Goal: Check status: Check status

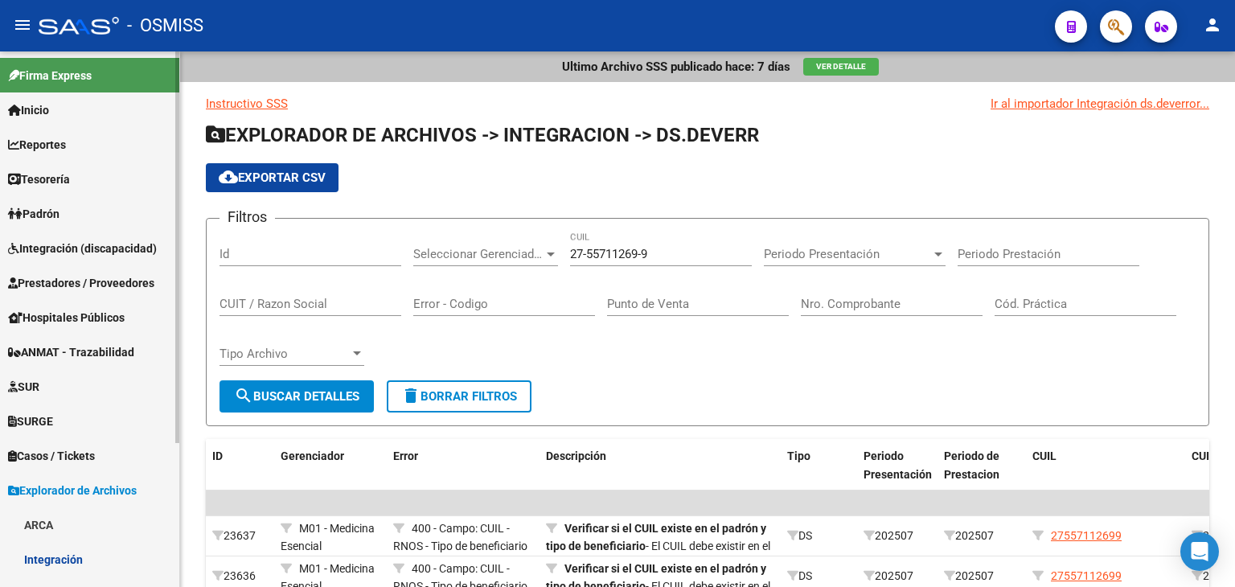
click at [109, 248] on span "Integración (discapacidad)" at bounding box center [82, 249] width 149 height 18
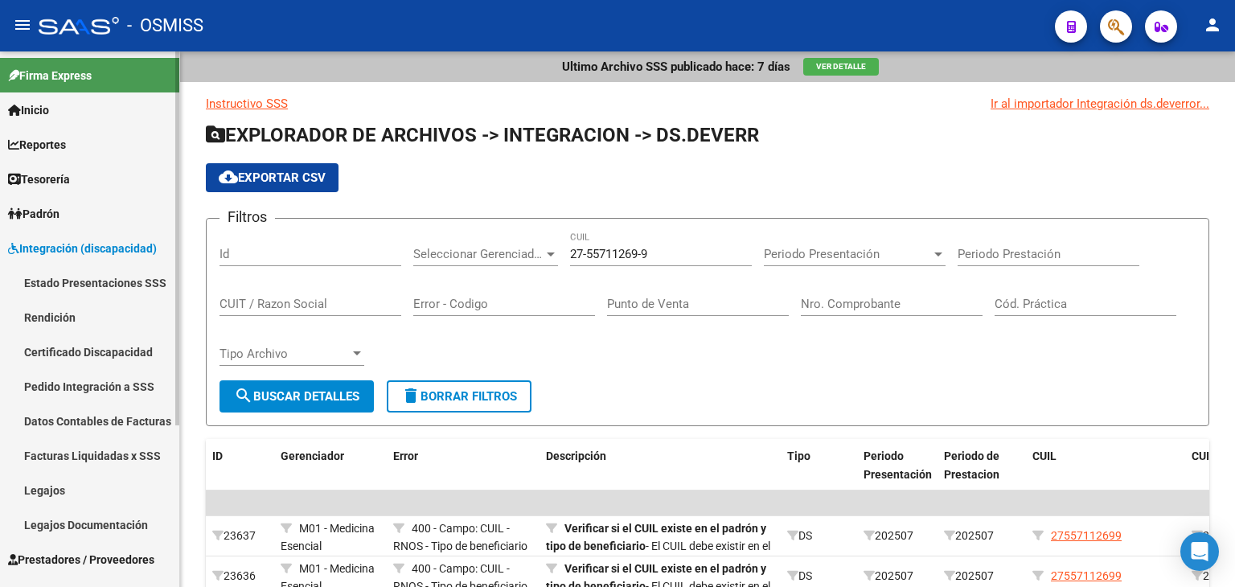
click at [115, 381] on link "Pedido Integración a SSS" at bounding box center [89, 386] width 179 height 35
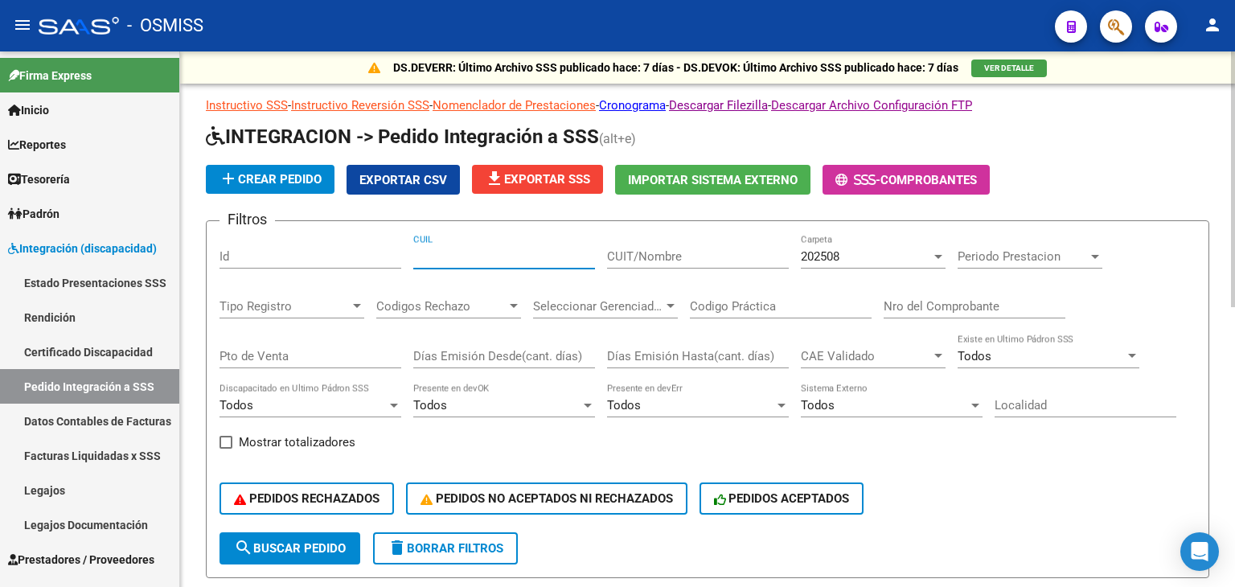
paste input "20507600612"
type input "20507600612"
click at [317, 546] on span "search Buscar Pedido" at bounding box center [290, 548] width 112 height 14
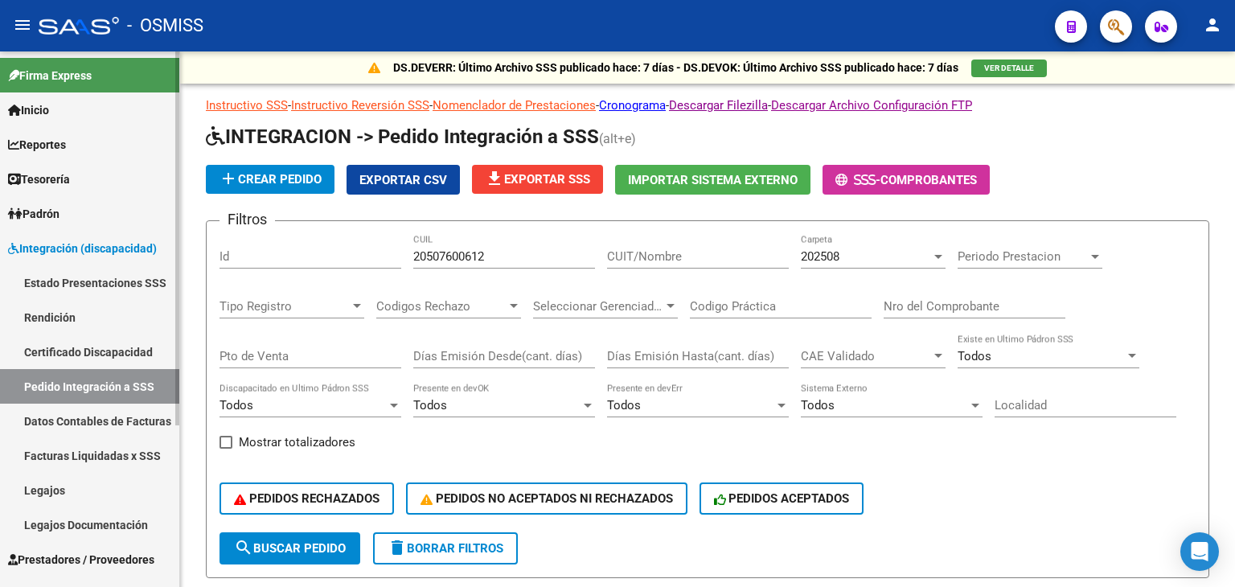
click at [61, 479] on link "Legajos" at bounding box center [89, 490] width 179 height 35
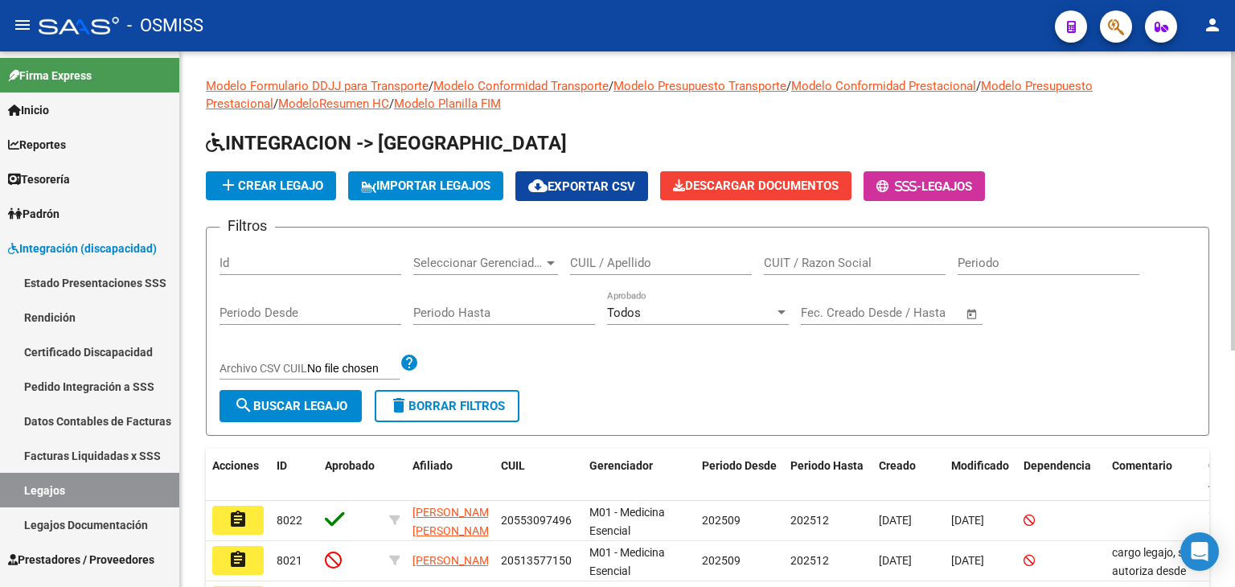
drag, startPoint x: 531, startPoint y: 265, endPoint x: 1080, endPoint y: 158, distance: 559.2
click at [1080, 158] on app-list-header "INTEGRACION -> Legajos add Crear Legajo IMPORTAR LEGAJOS cloud_download Exporta…" at bounding box center [707, 282] width 1003 height 305
drag, startPoint x: 670, startPoint y: 273, endPoint x: 652, endPoint y: 262, distance: 21.6
paste input "20507600612"
type input "20507600612"
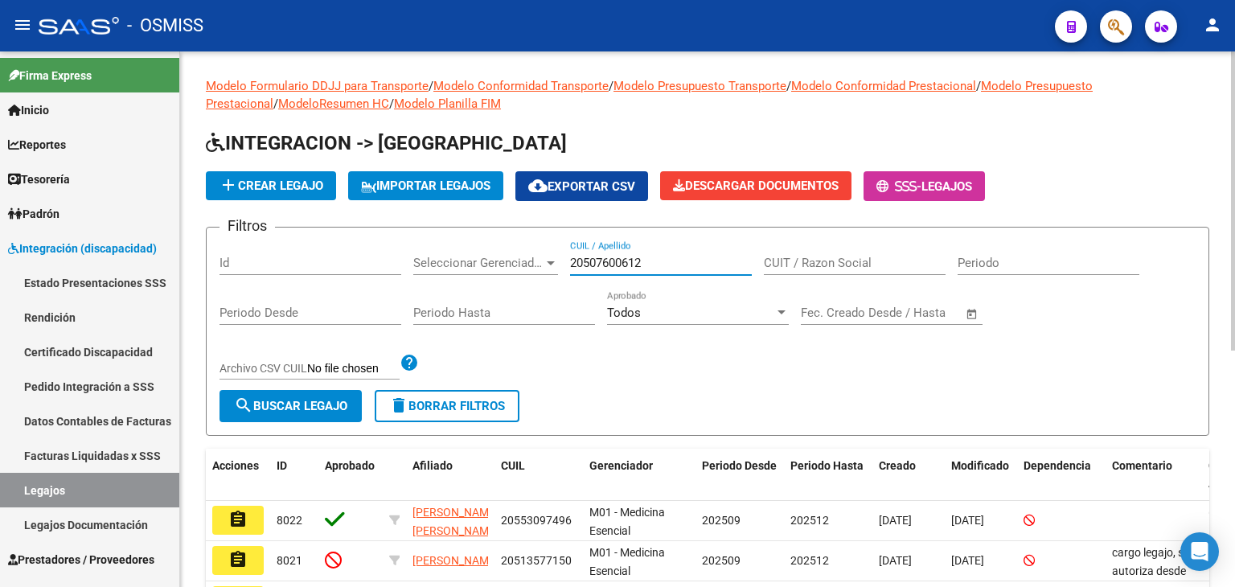
click at [307, 408] on span "search Buscar Legajo" at bounding box center [290, 406] width 113 height 14
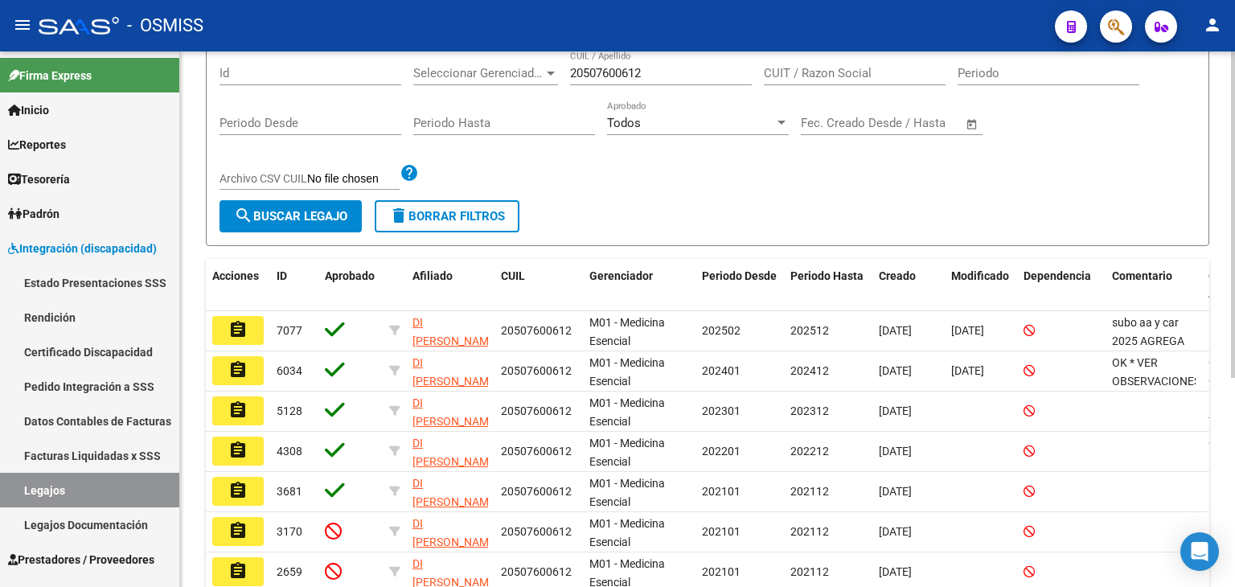
scroll to position [241, 0]
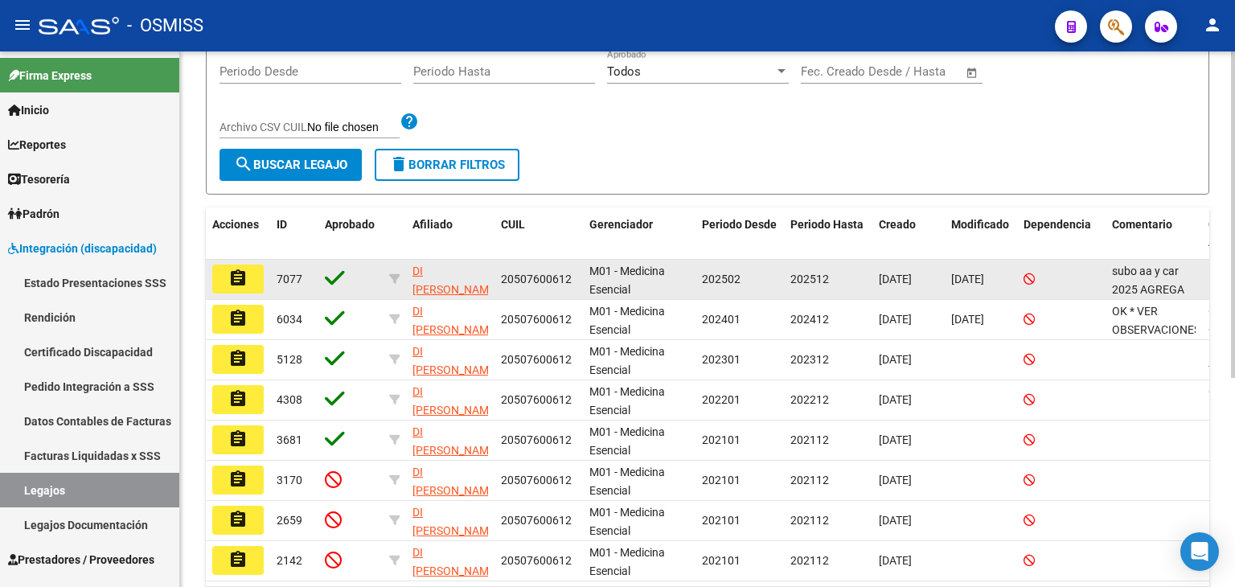
click at [251, 280] on button "assignment" at bounding box center [237, 278] width 51 height 29
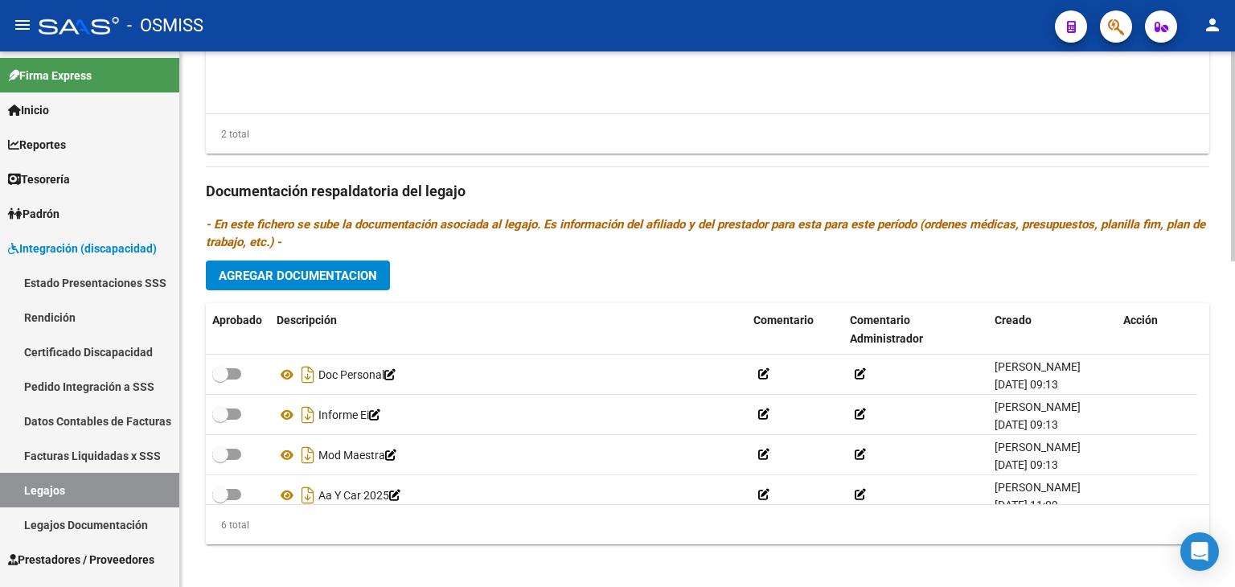
scroll to position [829, 0]
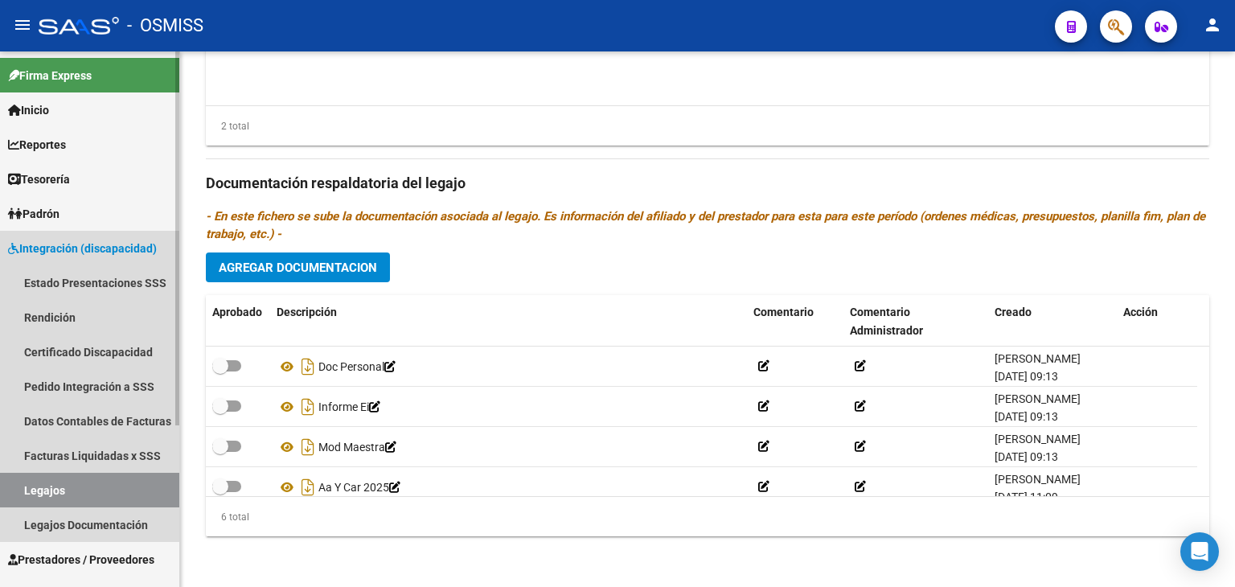
click at [78, 486] on link "Legajos" at bounding box center [89, 490] width 179 height 35
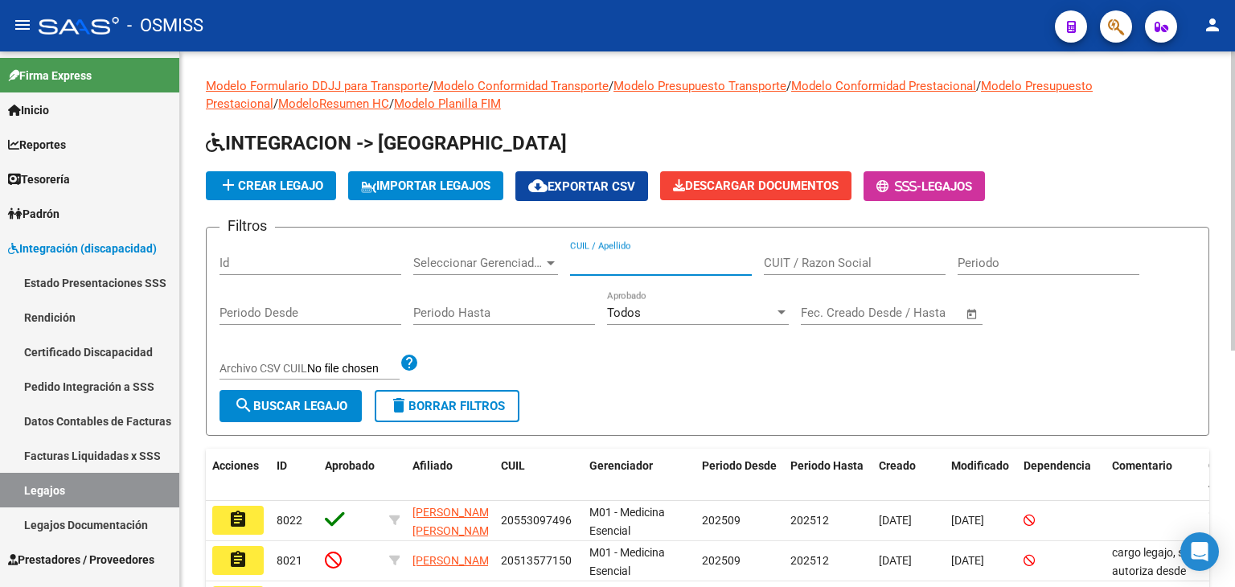
paste input "20564173062"
type input "20564173062"
click at [343, 401] on span "search Buscar Legajo" at bounding box center [290, 406] width 113 height 14
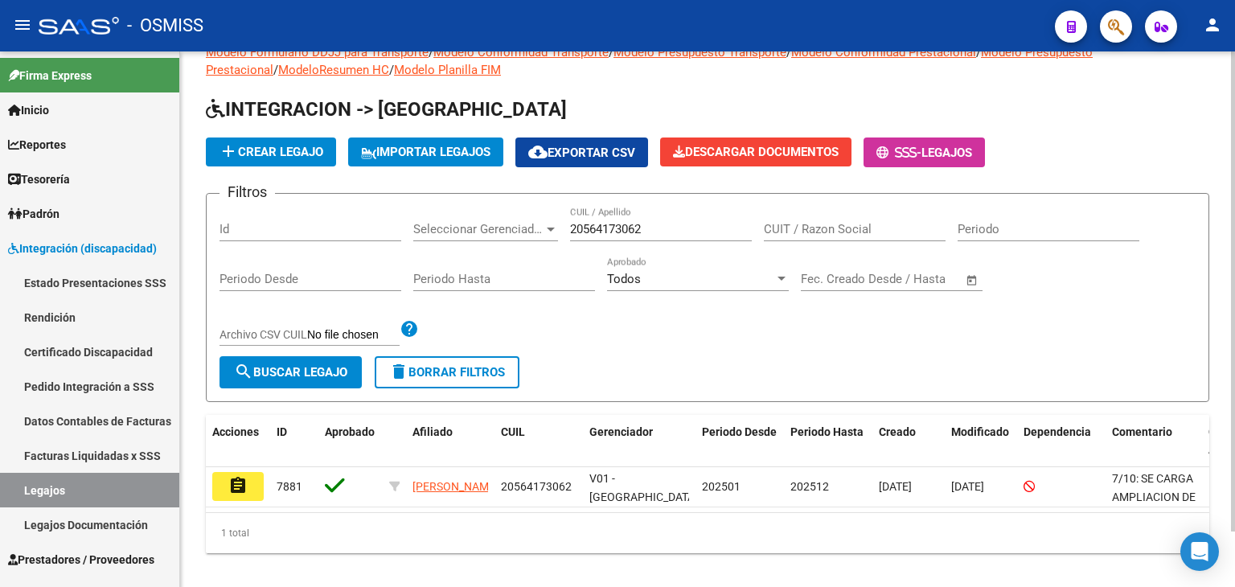
scroll to position [61, 0]
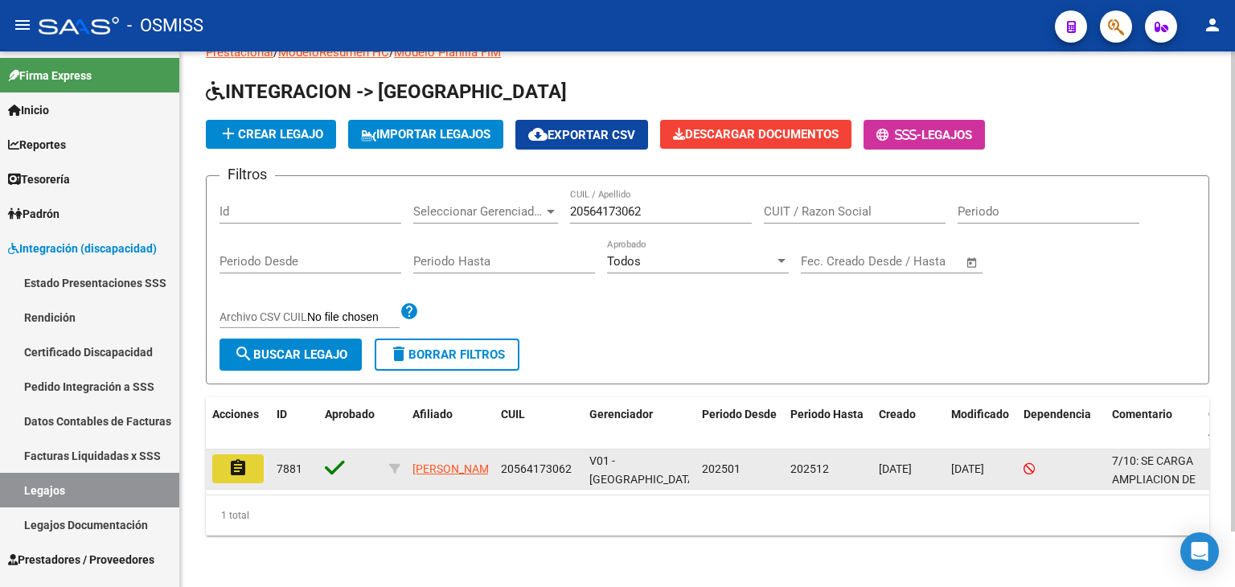
click at [235, 460] on mat-icon "assignment" at bounding box center [237, 467] width 19 height 19
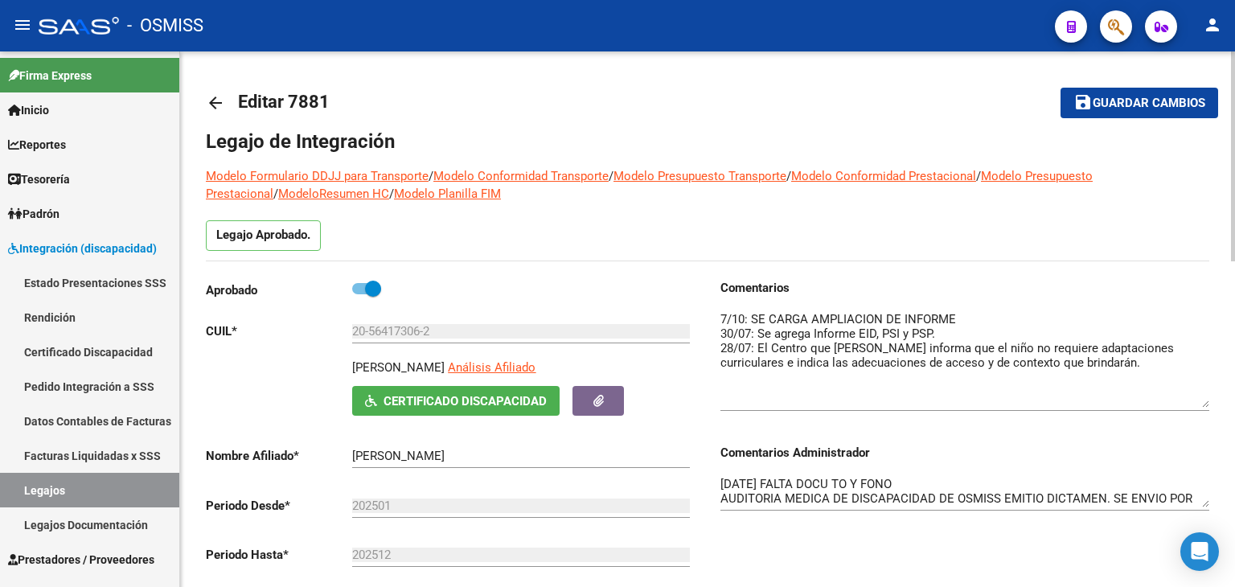
drag, startPoint x: 1206, startPoint y: 339, endPoint x: 1231, endPoint y: 405, distance: 70.7
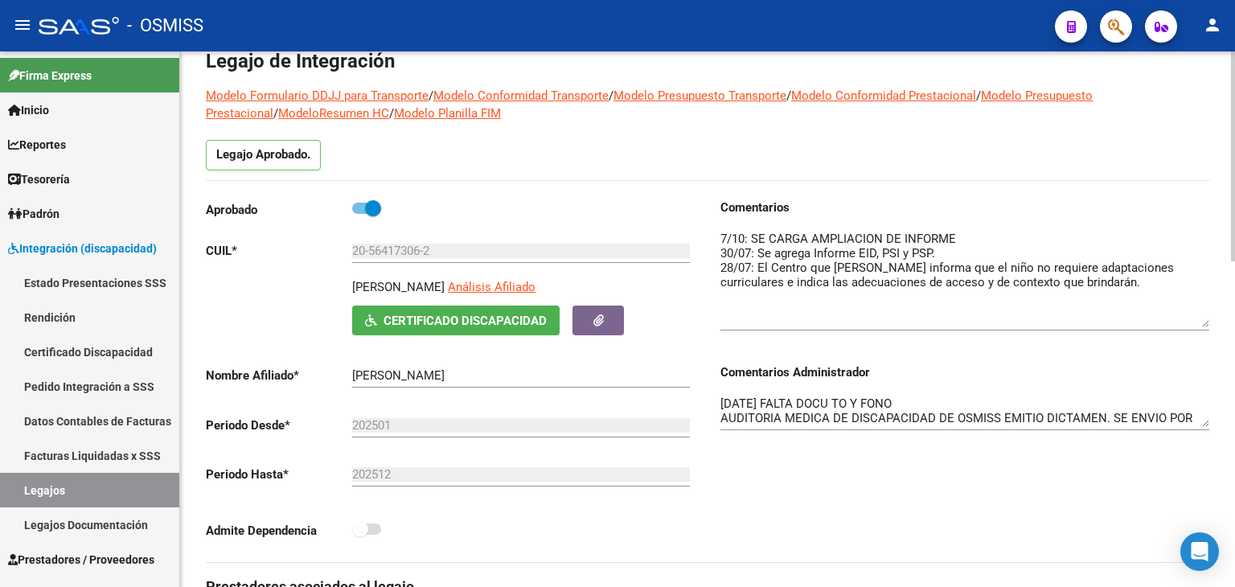
scroll to position [161, 0]
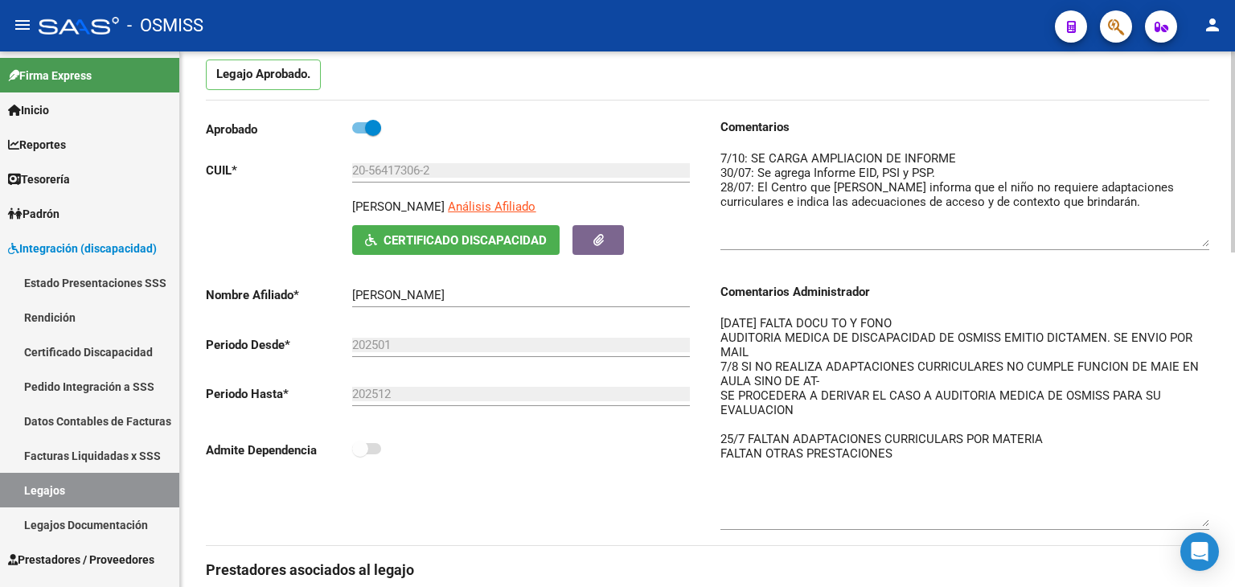
drag, startPoint x: 1204, startPoint y: 342, endPoint x: 1234, endPoint y: 519, distance: 180.1
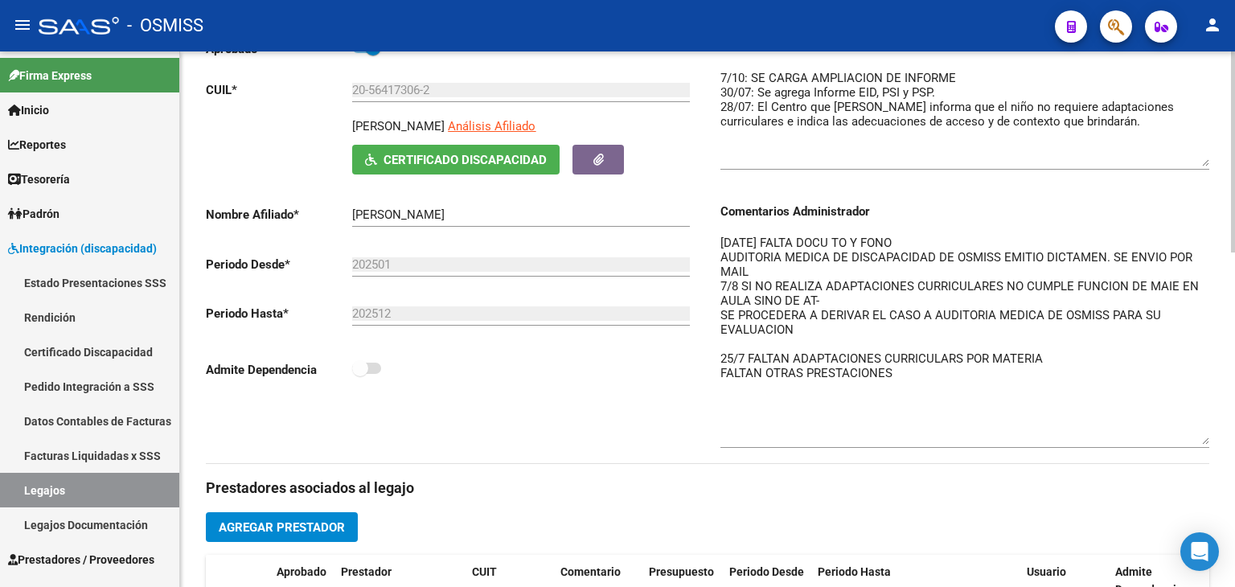
scroll to position [321, 0]
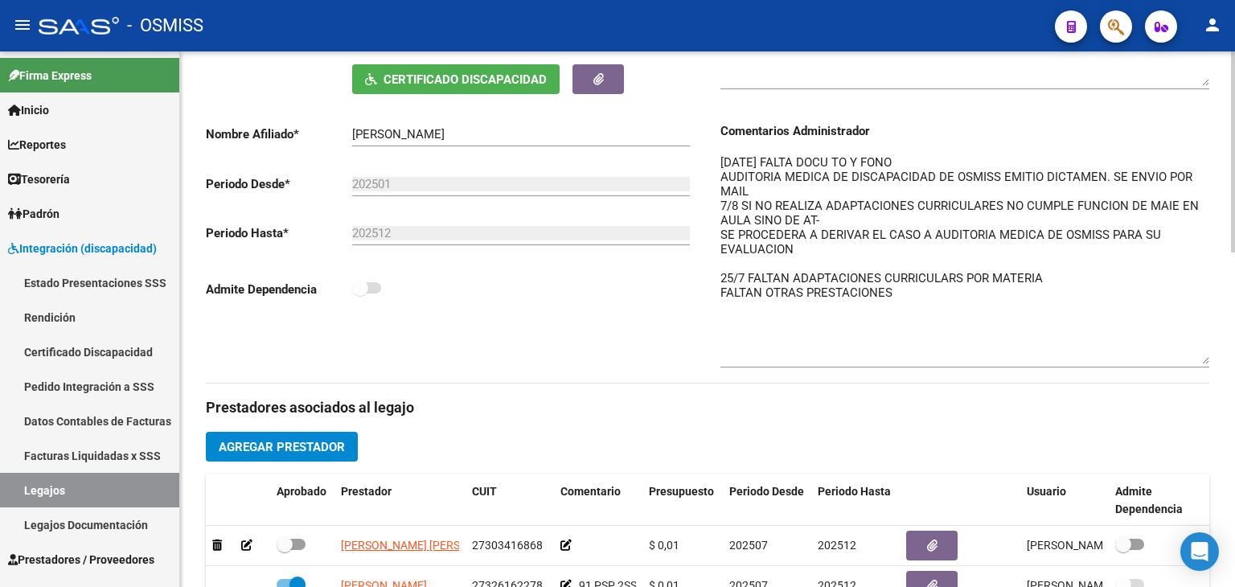
click at [718, 274] on div "Comentarios Comentarios Administrador [DATE] FALTA DOCU TO Y FONO AUDITORIA MED…" at bounding box center [958, 169] width 502 height 425
click at [720, 277] on textarea "[DATE] FALTA DOCU TO Y FONO AUDITORIA MEDICA DE DISCAPACIDAD DE OSMISS EMITIO D…" at bounding box center [964, 259] width 489 height 211
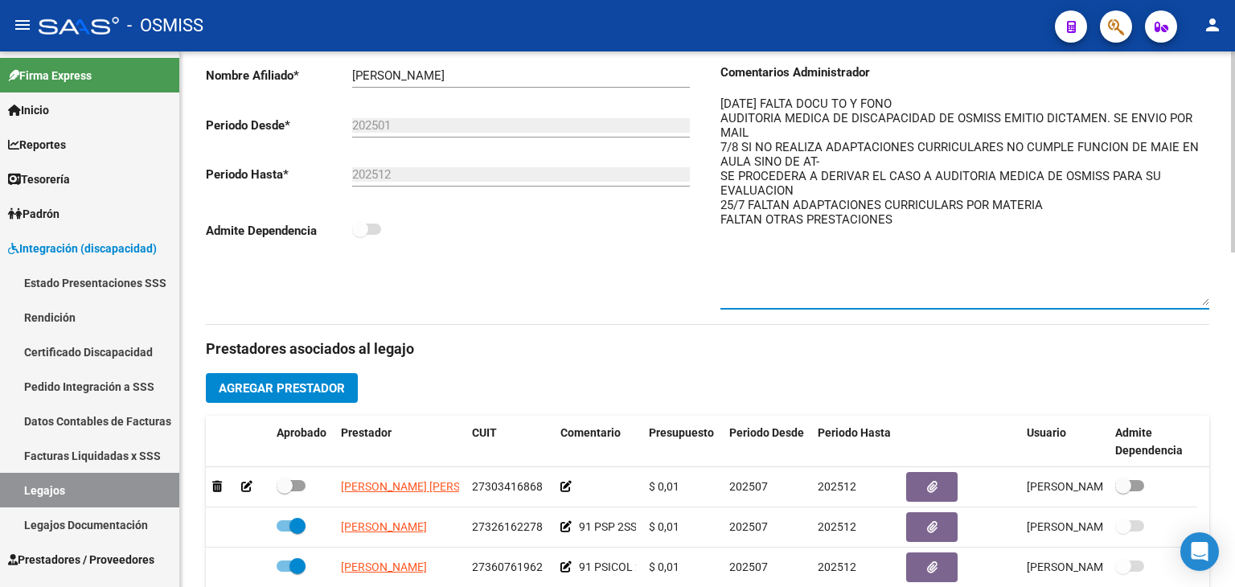
scroll to position [482, 0]
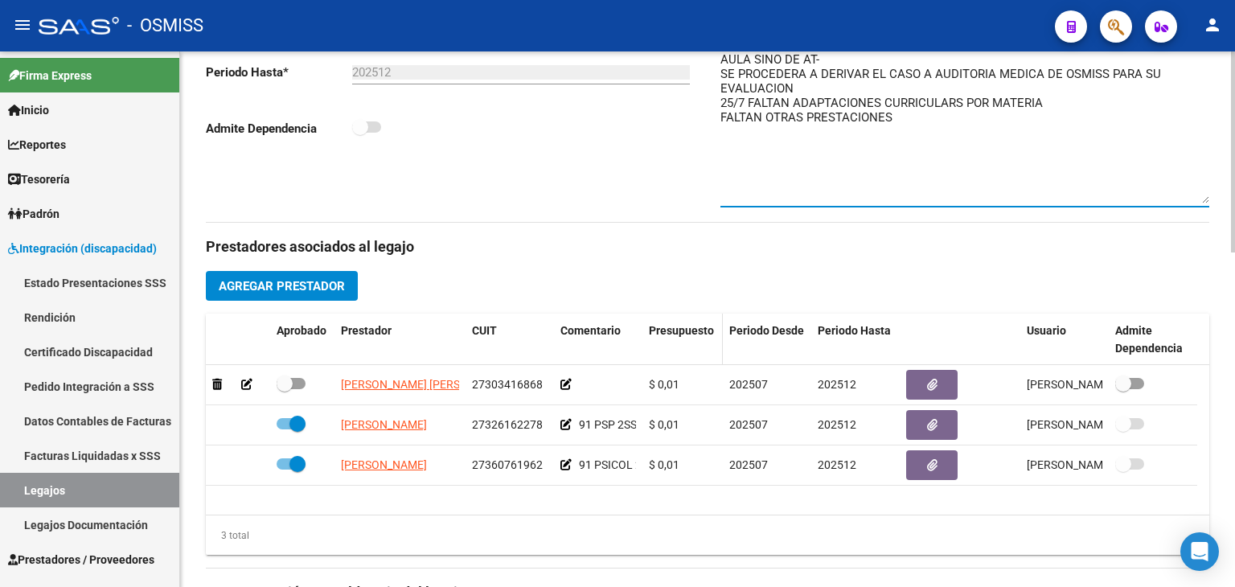
type textarea "[DATE] FALTA DOCU TO Y FONO AUDITORIA MEDICA DE DISCAPACIDAD DE OSMISS EMITIO D…"
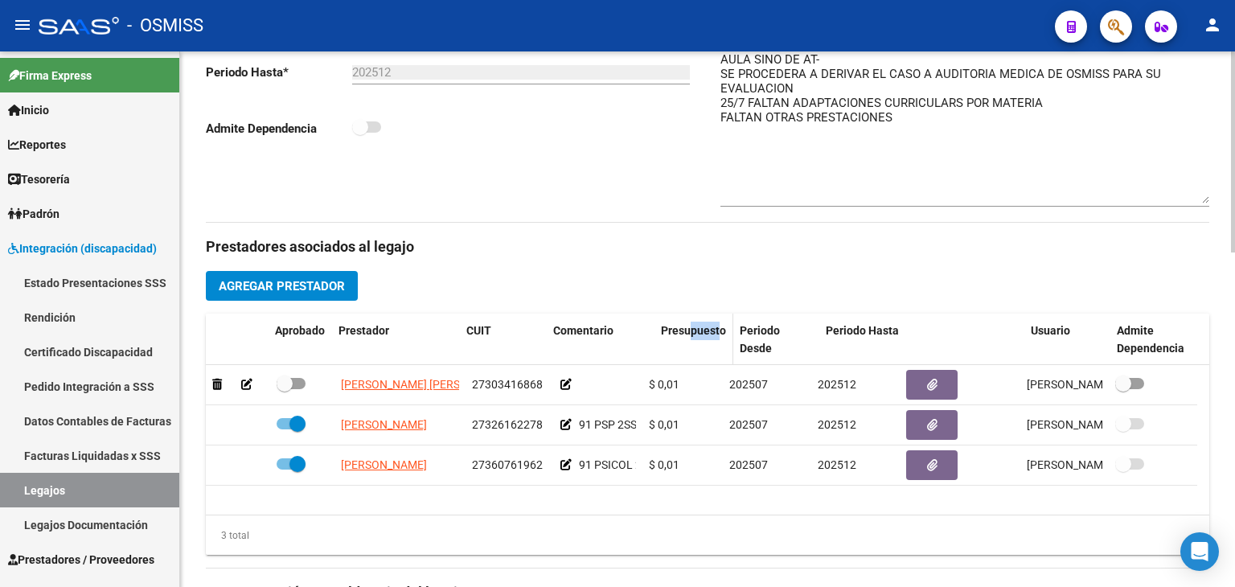
drag, startPoint x: 661, startPoint y: 349, endPoint x: 770, endPoint y: 346, distance: 108.5
click at [769, 346] on div "Aprobado Prestador CUIT Comentario Presupuesto Periodo Desde Periodo Hasta Usua…" at bounding box center [701, 339] width 991 height 53
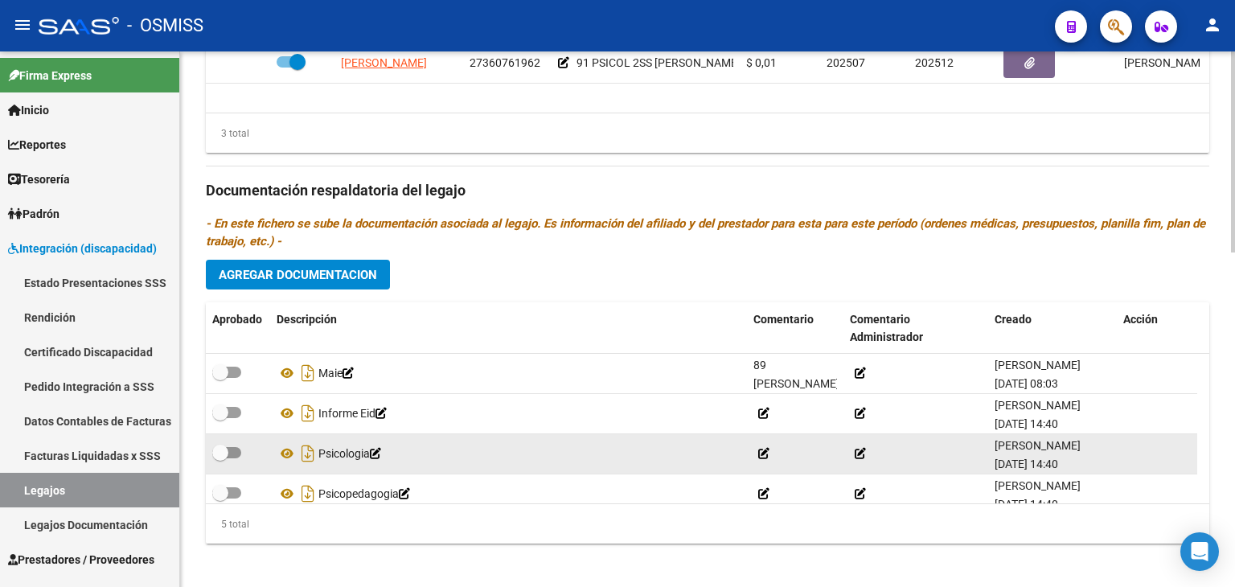
scroll to position [55, 0]
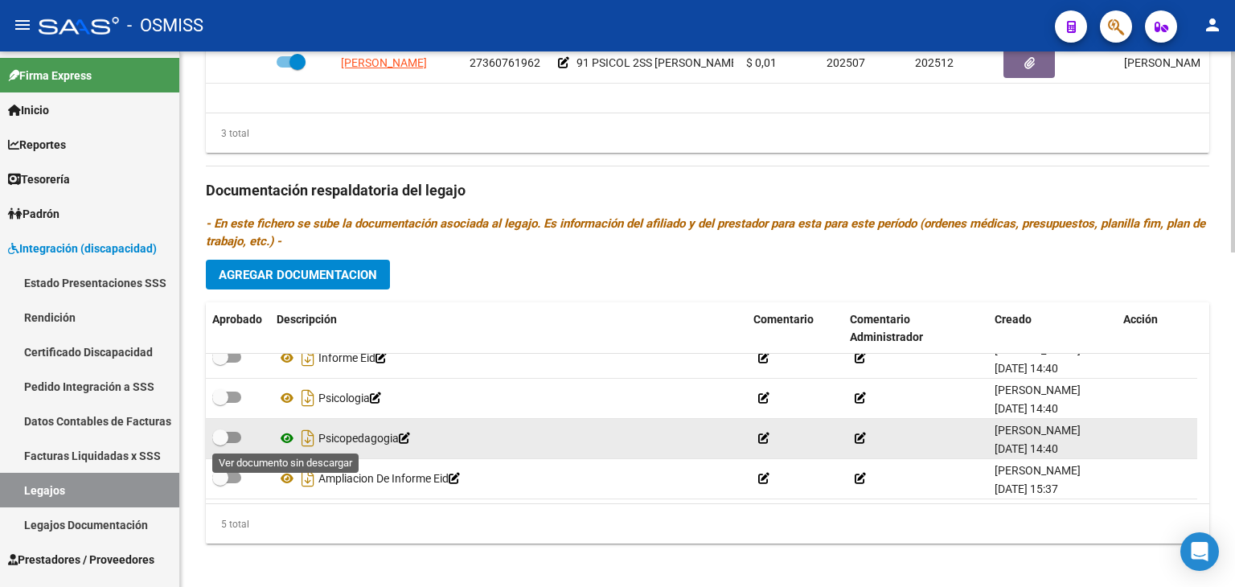
click at [285, 438] on icon at bounding box center [286, 437] width 21 height 19
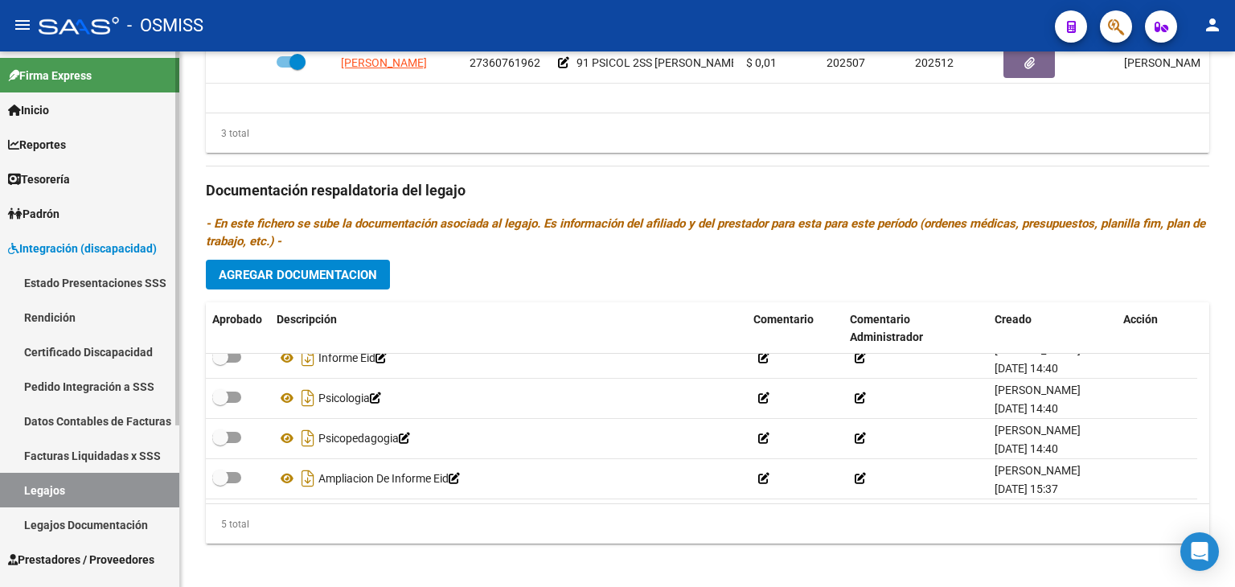
scroll to position [231, 0]
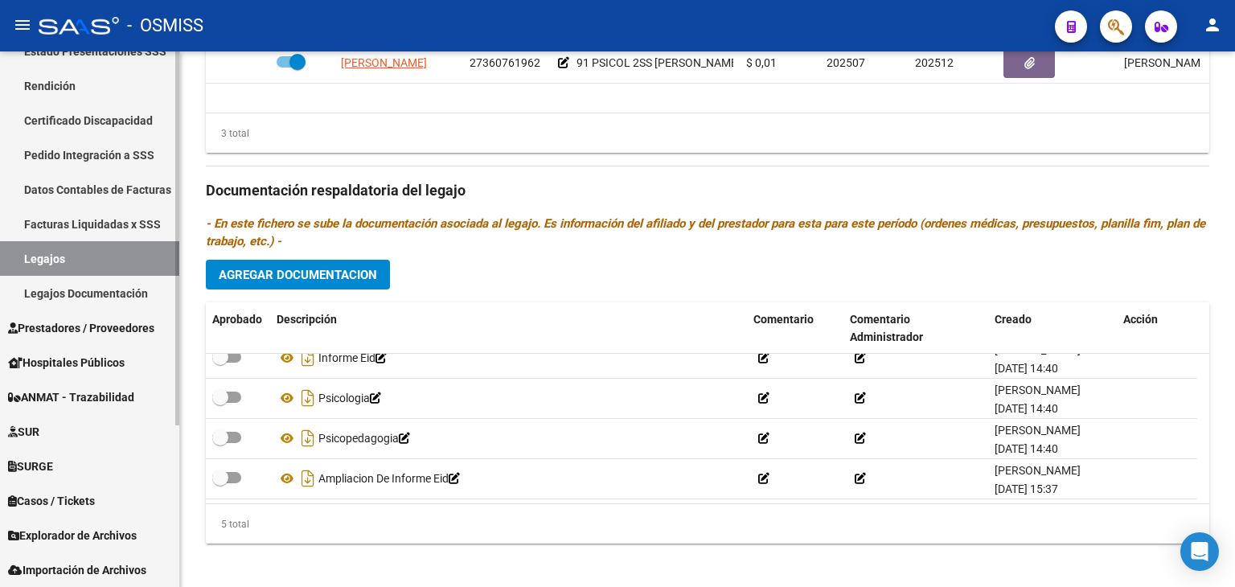
click at [84, 528] on span "Explorador de Archivos" at bounding box center [72, 535] width 129 height 18
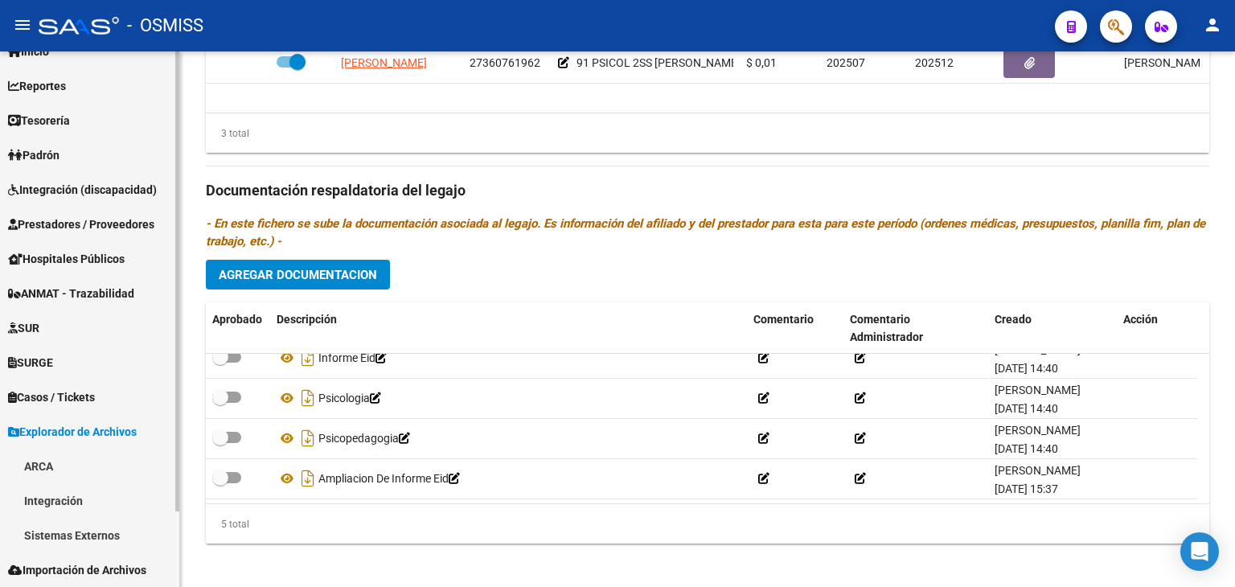
scroll to position [59, 0]
click at [106, 506] on link "Integración" at bounding box center [89, 500] width 179 height 35
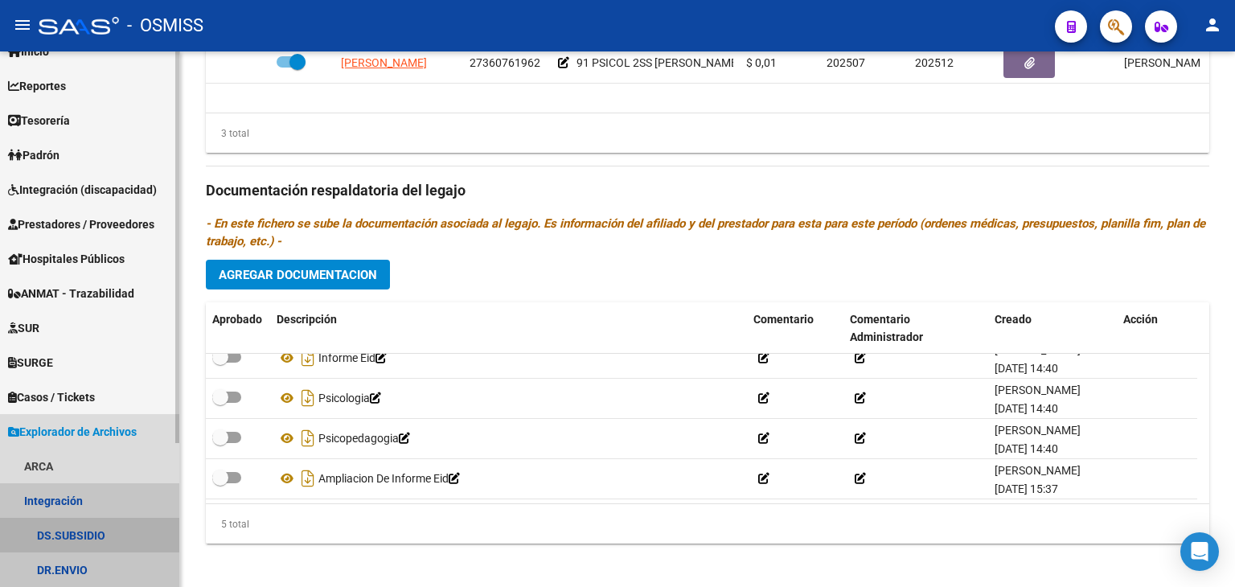
click at [107, 534] on link "DS.SUBSIDIO" at bounding box center [89, 535] width 179 height 35
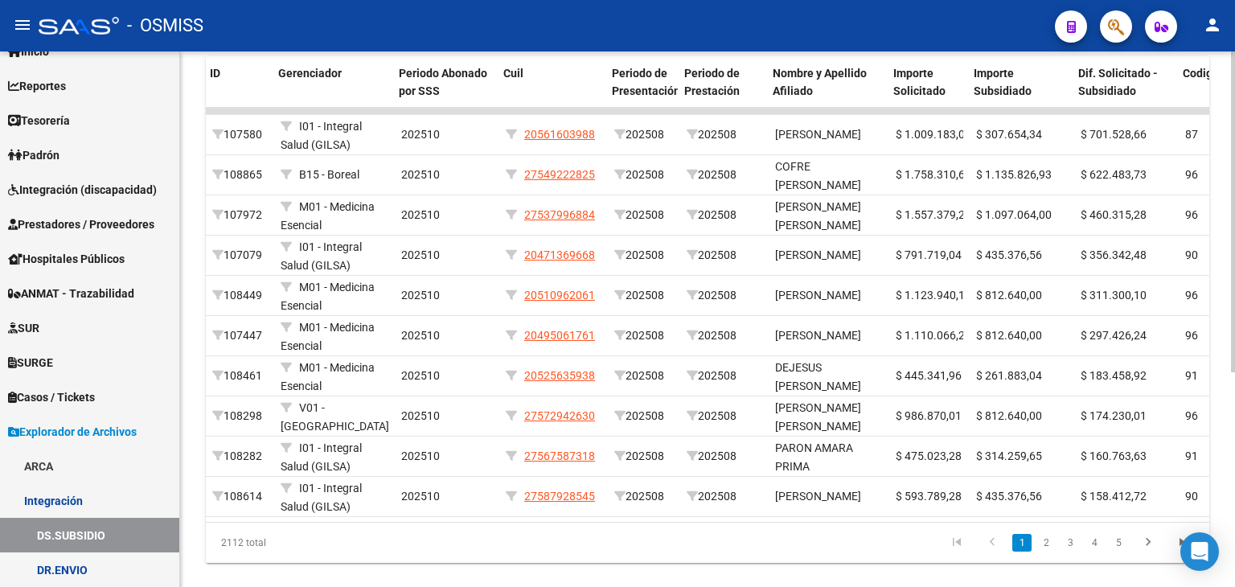
scroll to position [0, 331]
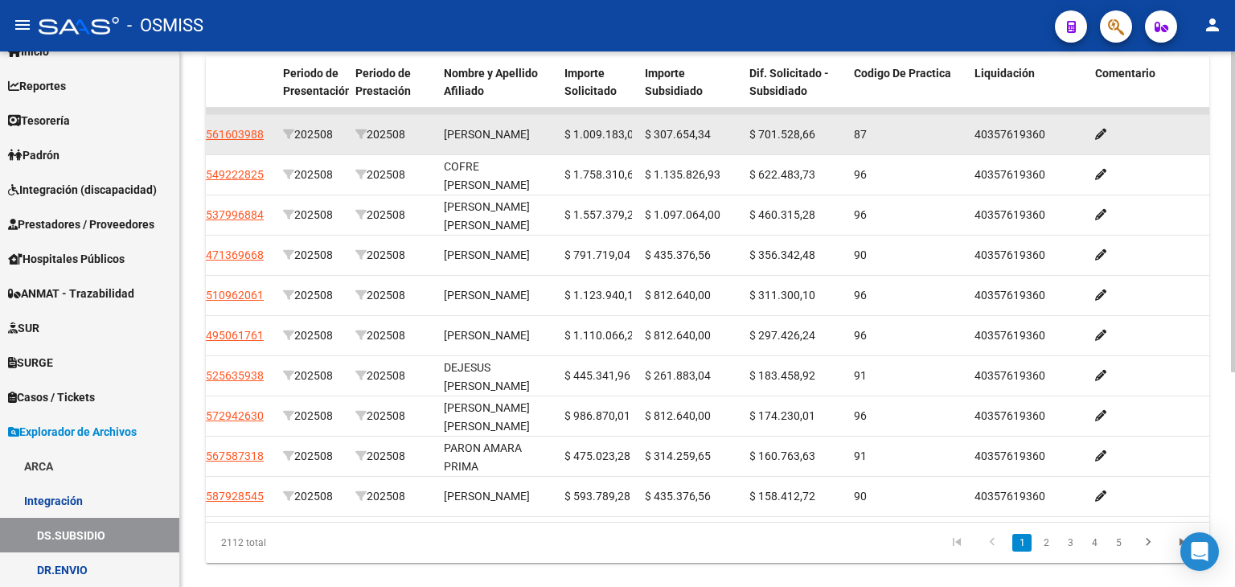
click at [1022, 135] on span "40357619360" at bounding box center [1009, 134] width 71 height 13
copy span "40357619360"
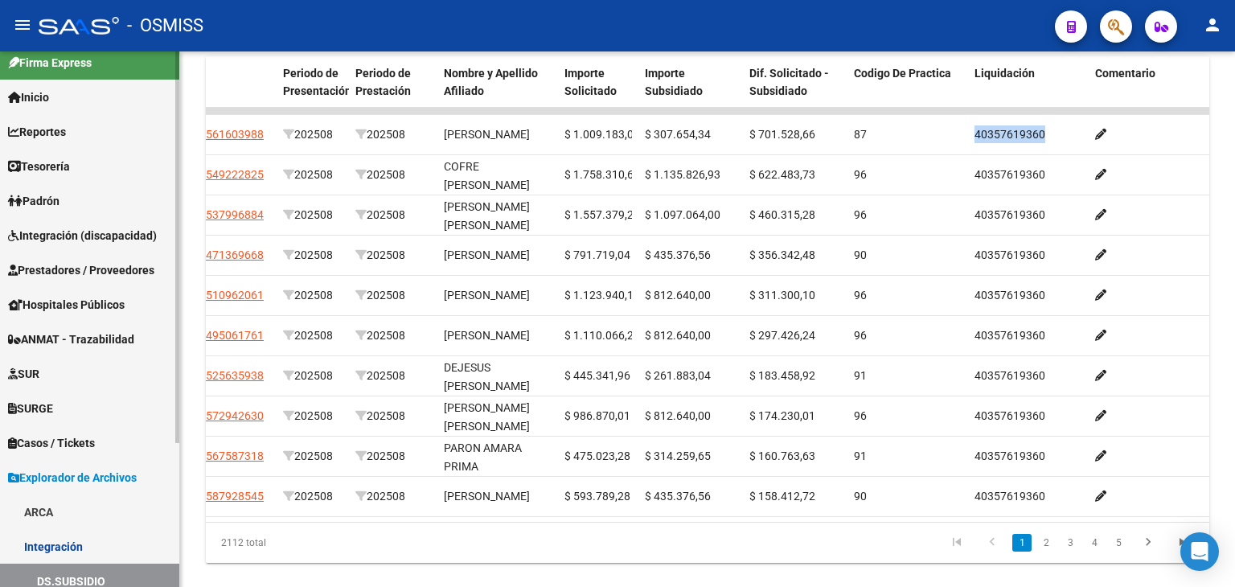
scroll to position [0, 0]
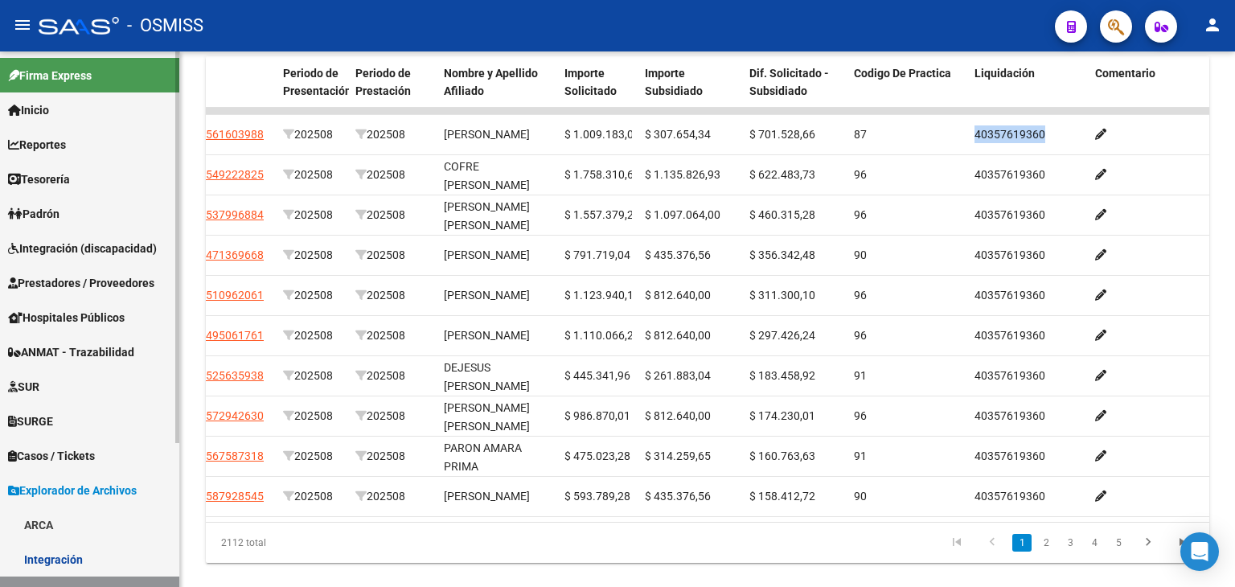
click at [104, 125] on link "Inicio" at bounding box center [89, 109] width 179 height 35
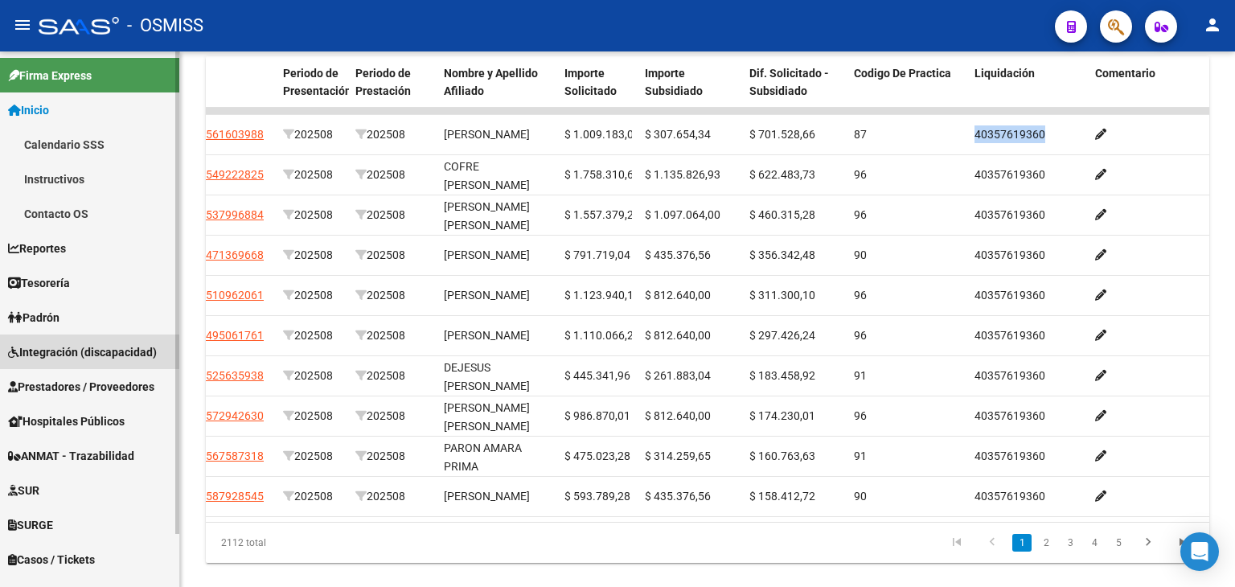
click at [94, 355] on span "Integración (discapacidad)" at bounding box center [82, 352] width 149 height 18
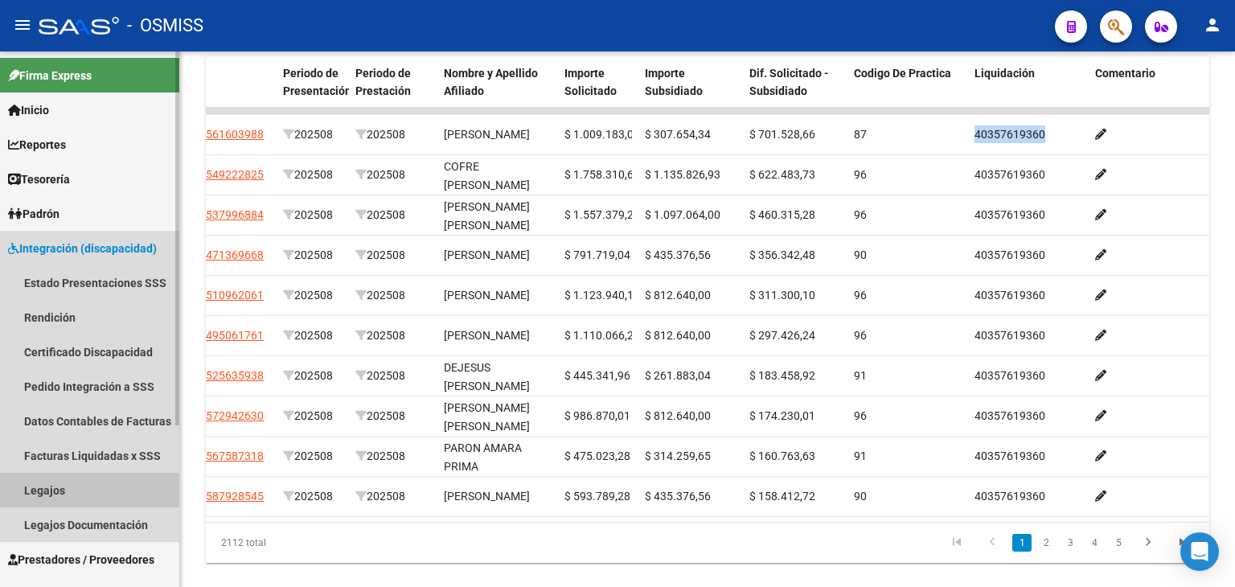
click at [59, 493] on link "Legajos" at bounding box center [89, 490] width 179 height 35
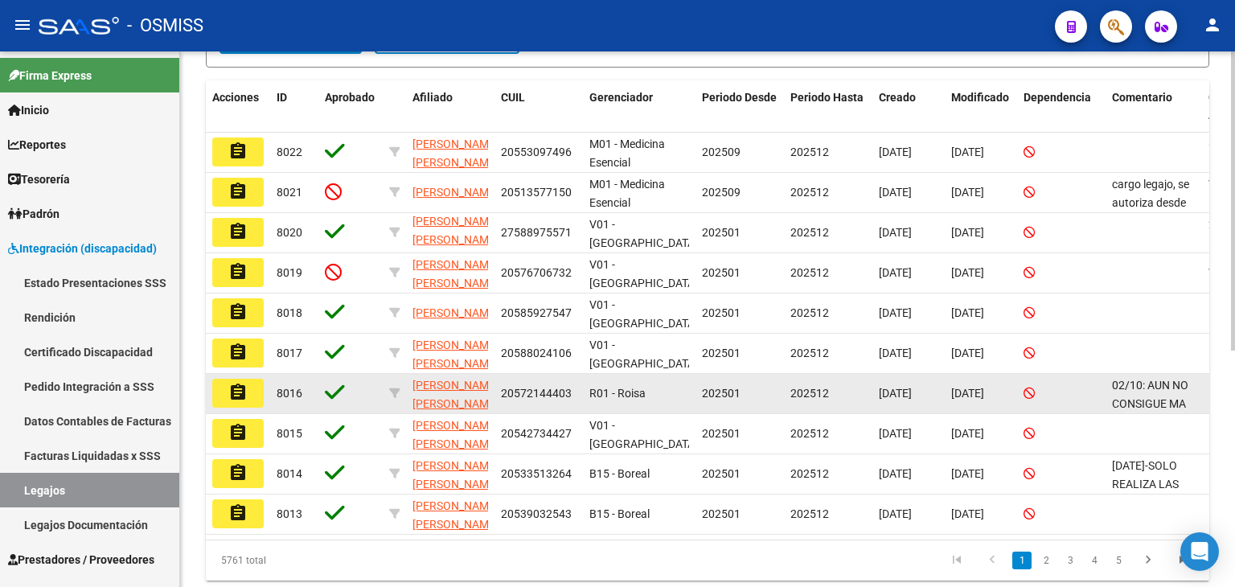
scroll to position [424, 0]
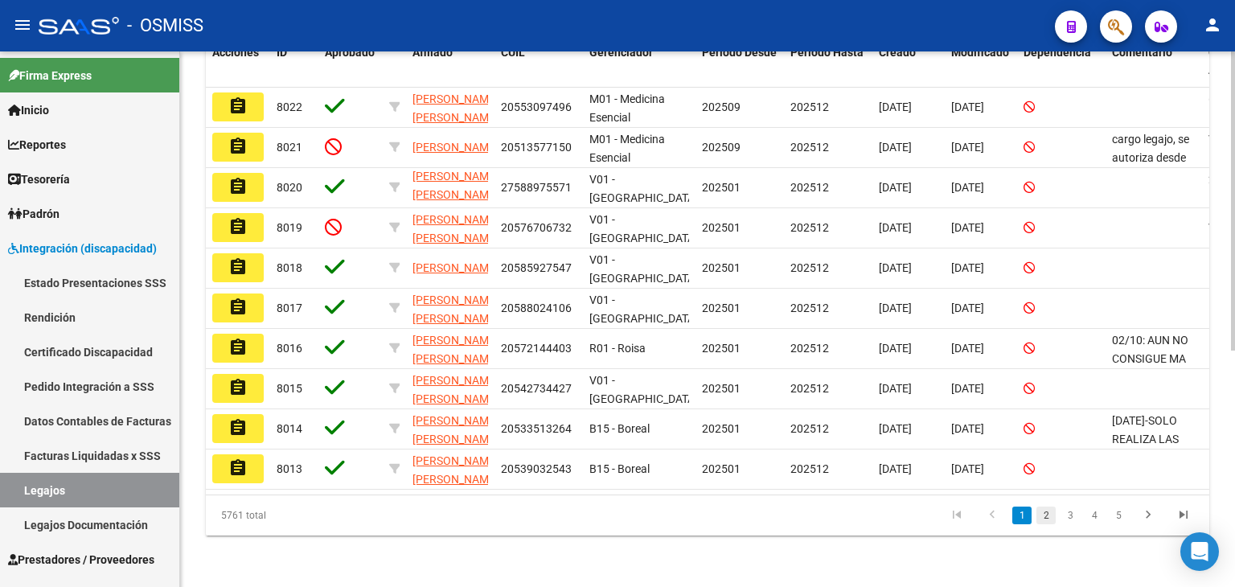
click at [1042, 522] on link "2" at bounding box center [1045, 515] width 19 height 18
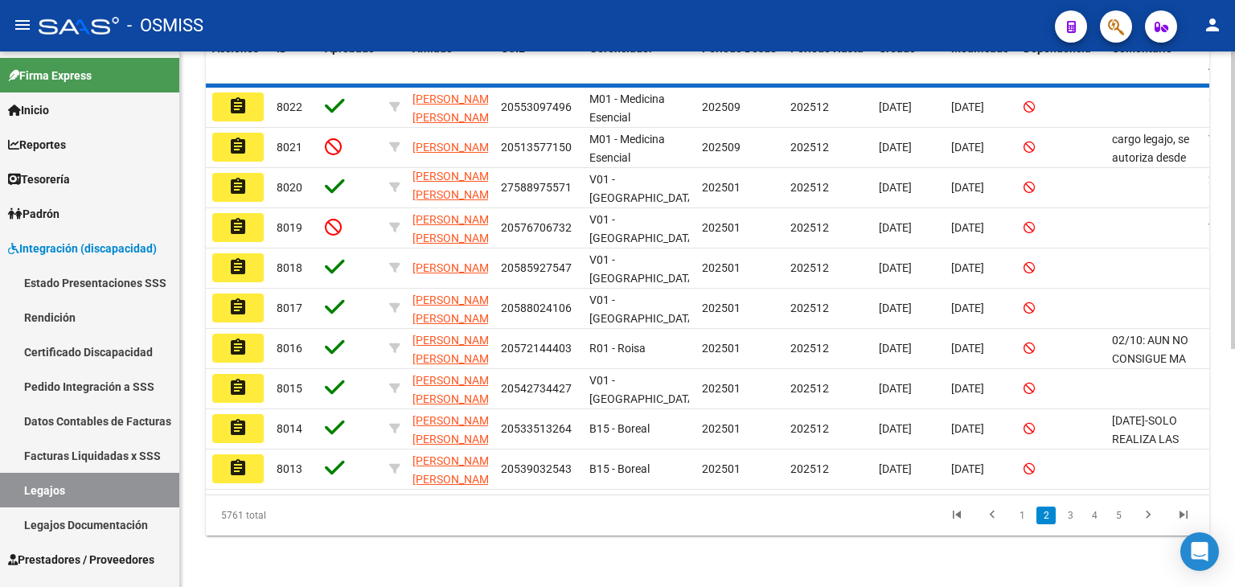
scroll to position [0, 0]
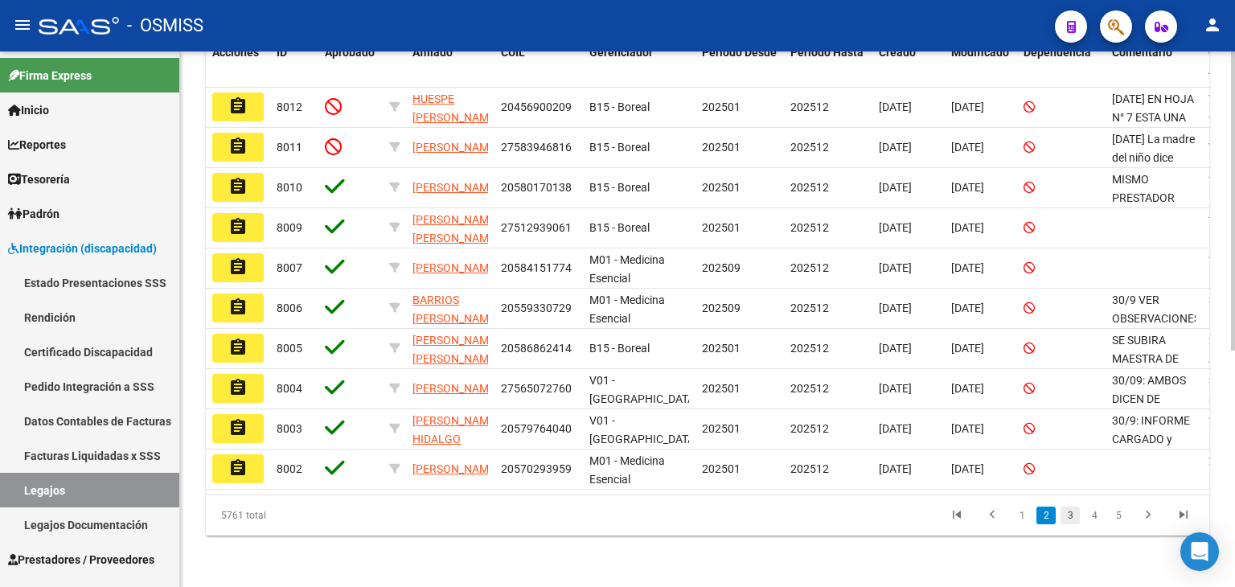
click at [1077, 514] on link "3" at bounding box center [1069, 515] width 19 height 18
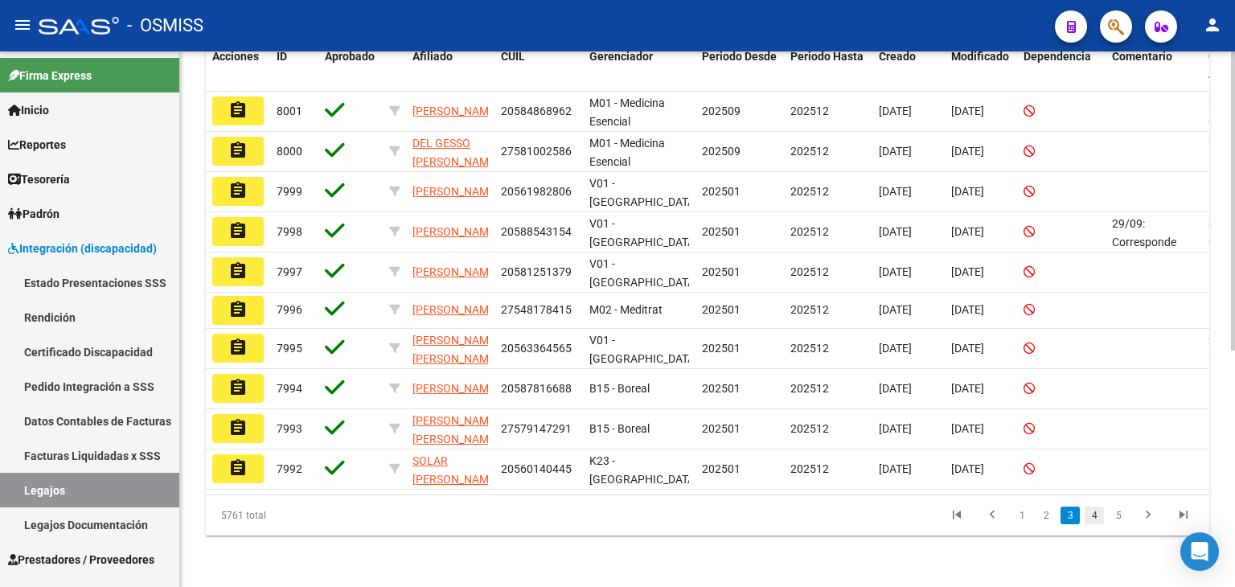
click at [1096, 515] on link "4" at bounding box center [1093, 515] width 19 height 18
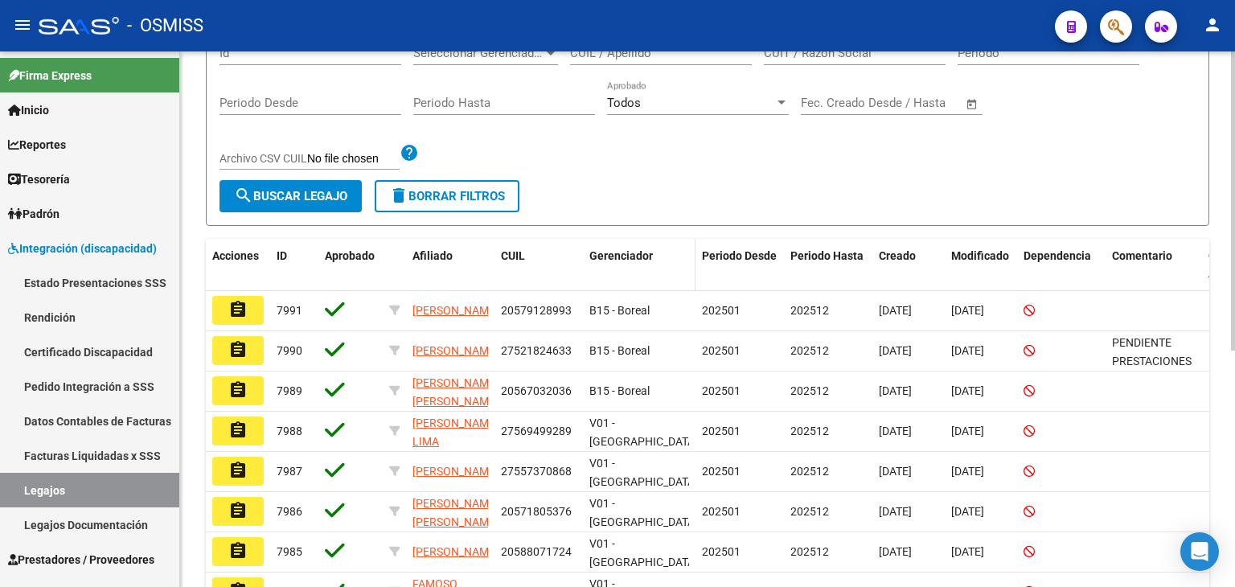
scroll to position [182, 0]
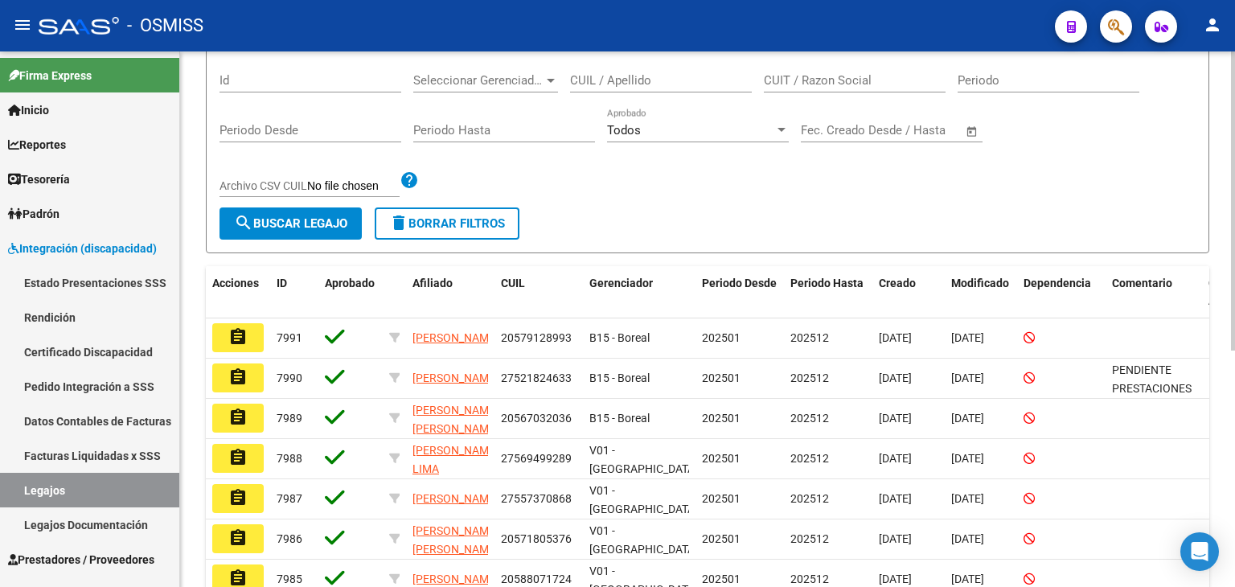
click at [637, 79] on input "CUIL / Apellido" at bounding box center [661, 80] width 182 height 14
type input "MUÑ"
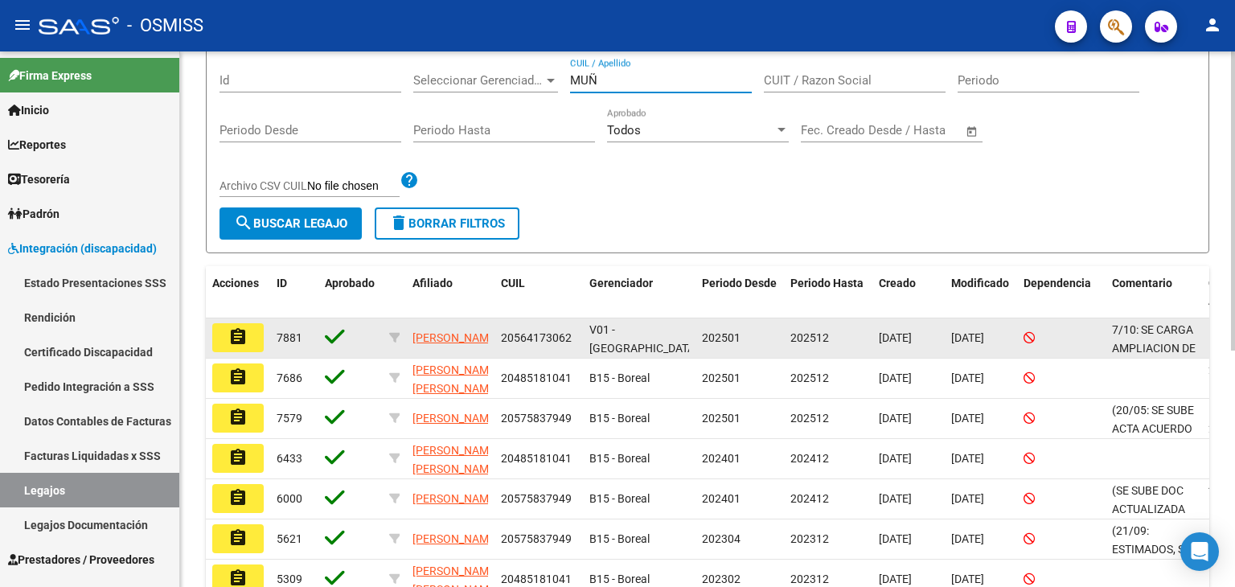
click at [250, 331] on button "assignment" at bounding box center [237, 337] width 51 height 29
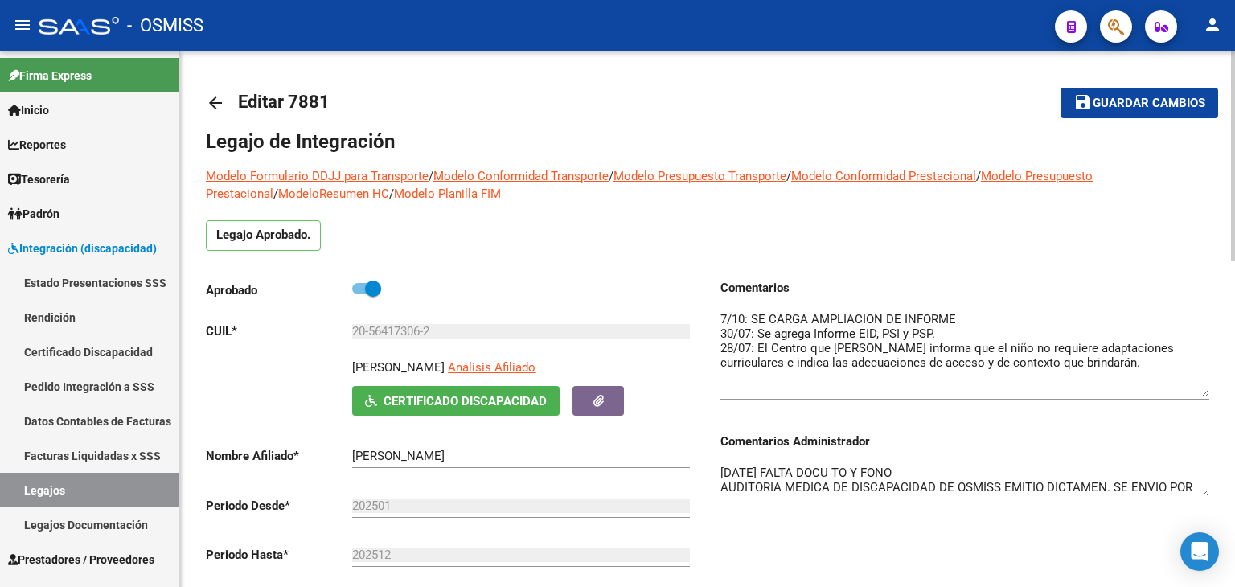
drag, startPoint x: 1203, startPoint y: 338, endPoint x: 1225, endPoint y: 392, distance: 58.1
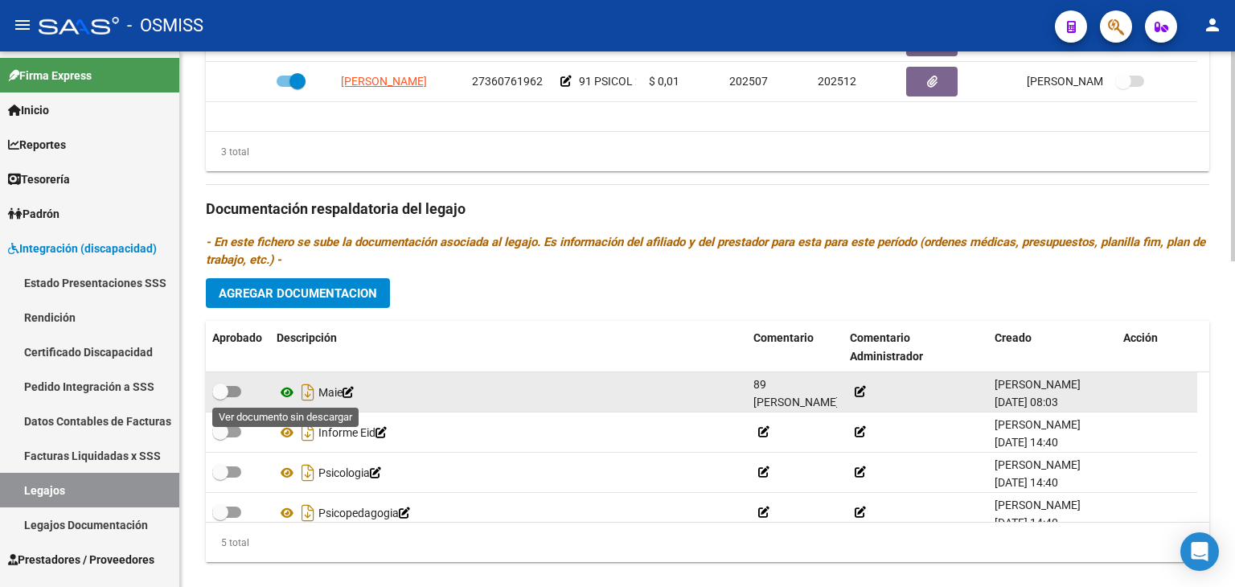
click at [285, 391] on icon at bounding box center [286, 392] width 21 height 19
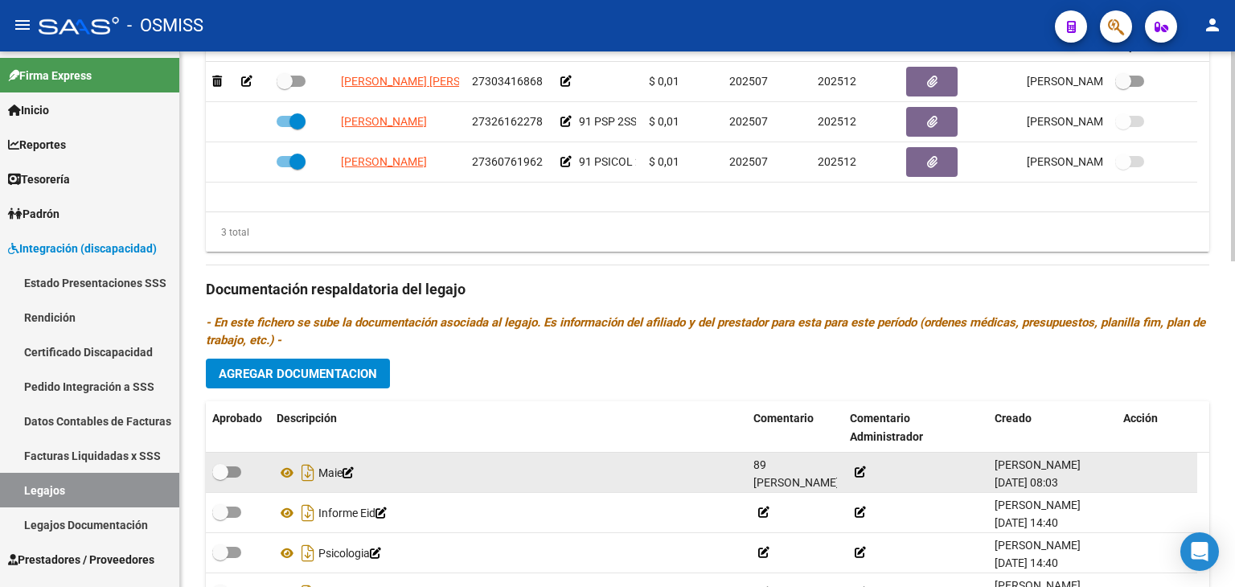
scroll to position [643, 0]
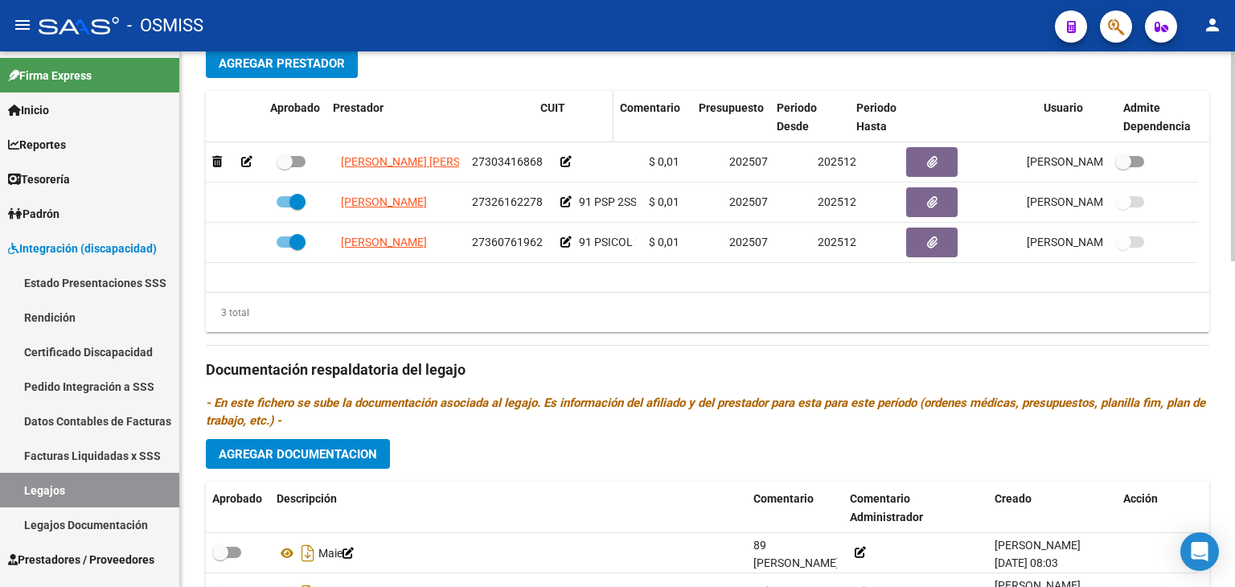
drag, startPoint x: 462, startPoint y: 127, endPoint x: 564, endPoint y: 129, distance: 102.1
click at [564, 129] on div "Aprobado Prestador CUIT Comentario Presupuesto Periodo Desde Periodo Hasta Usua…" at bounding box center [701, 117] width 991 height 53
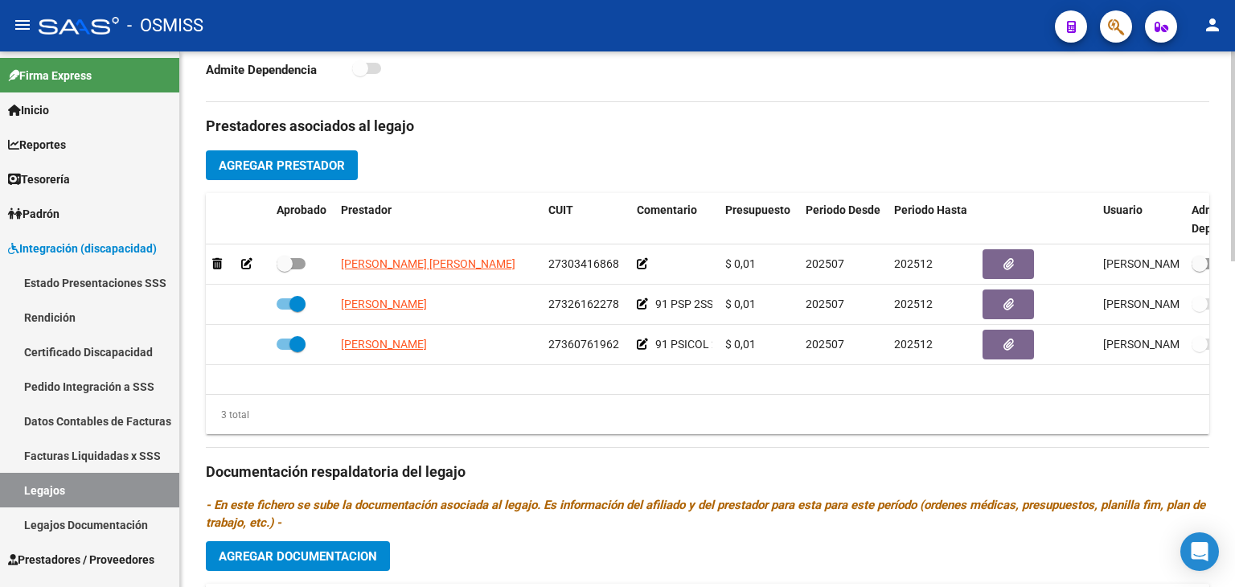
scroll to position [563, 0]
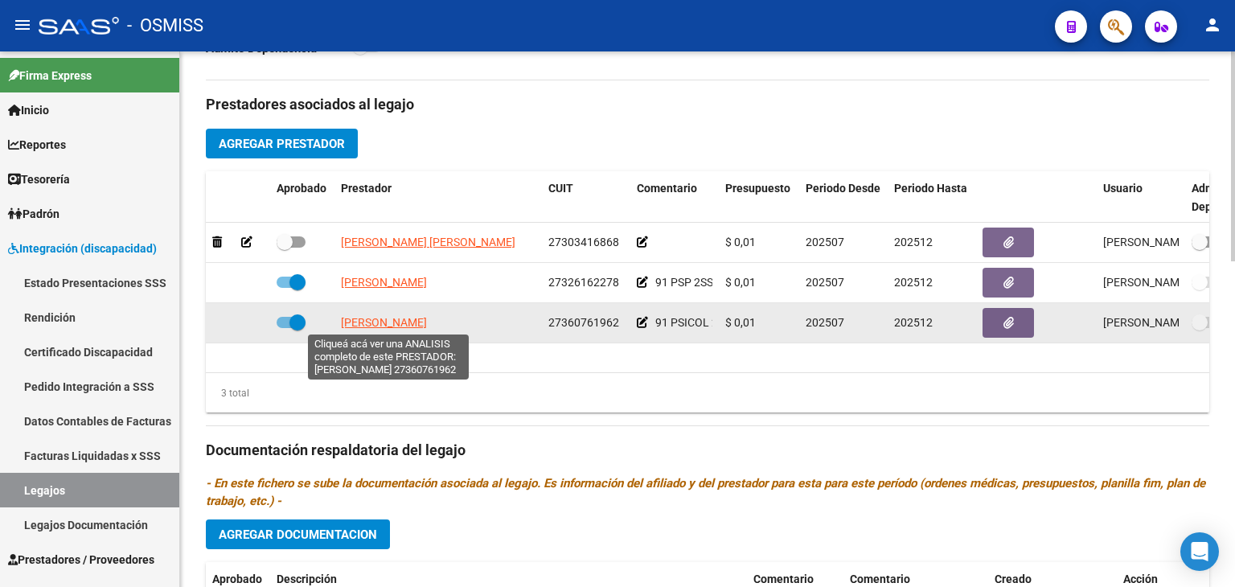
click at [420, 319] on span "[PERSON_NAME]" at bounding box center [384, 322] width 86 height 13
type textarea "27360761962"
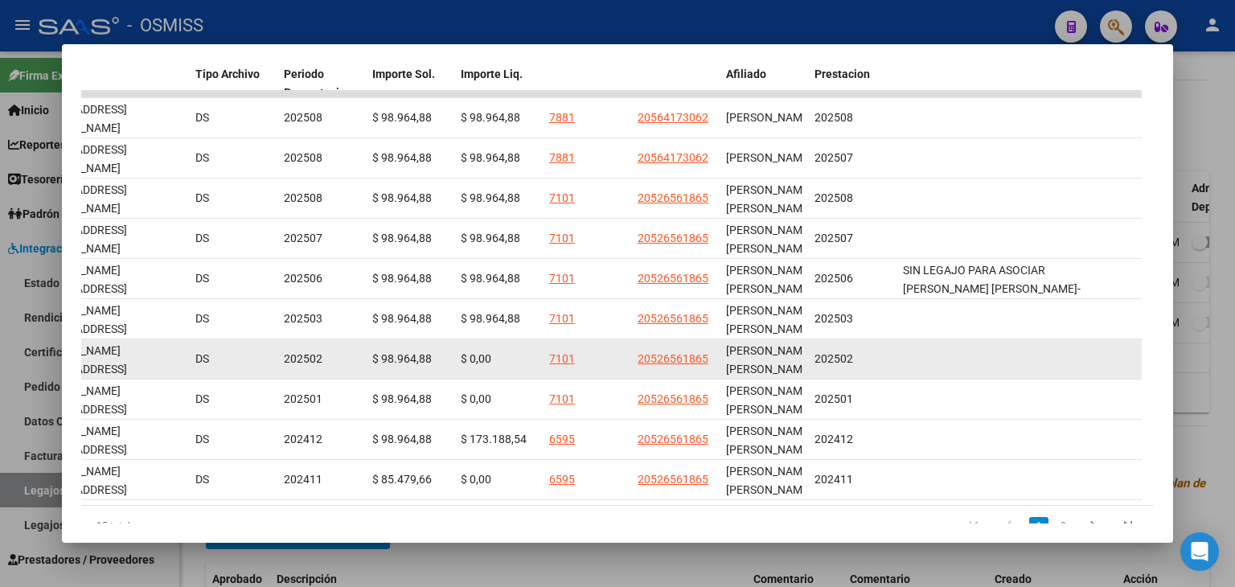
scroll to position [370, 0]
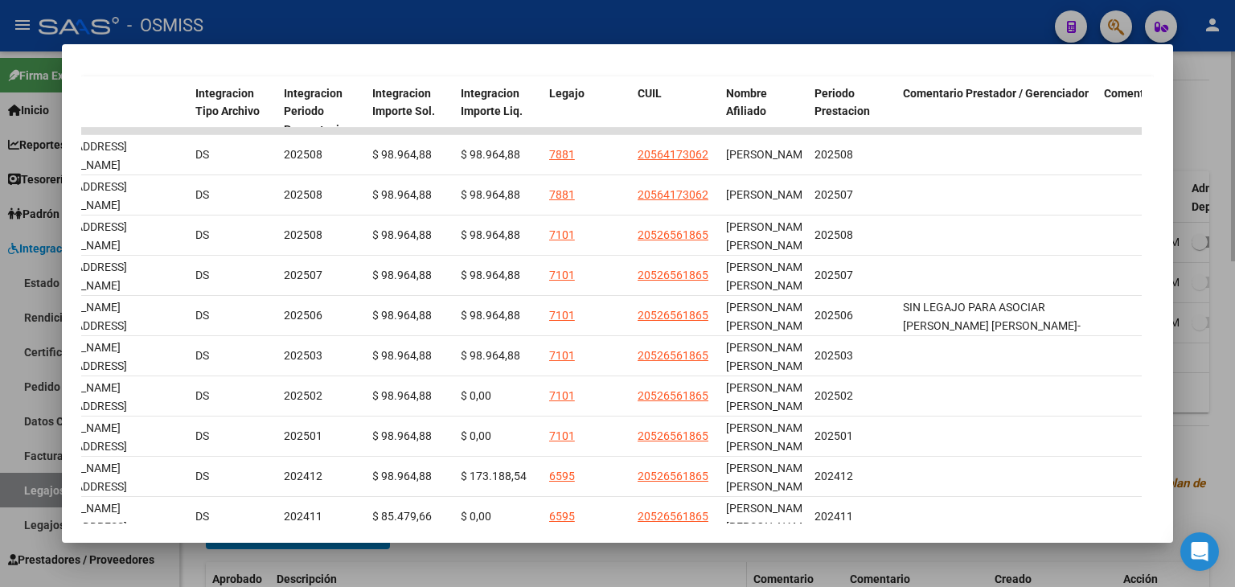
click at [540, 564] on div at bounding box center [617, 293] width 1235 height 587
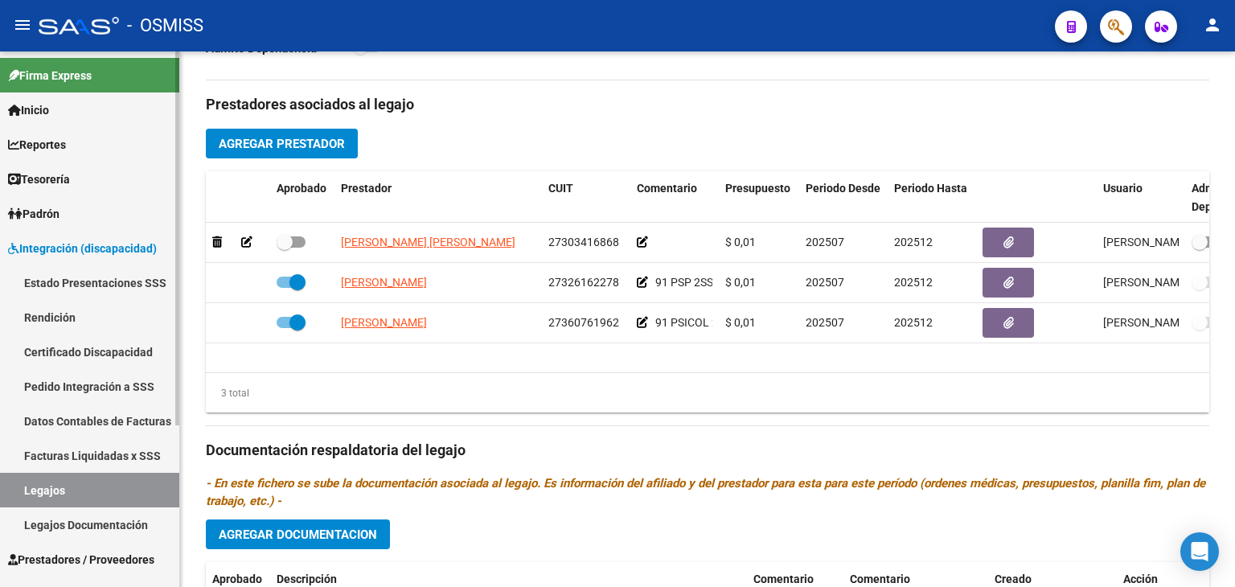
click at [82, 484] on link "Legajos" at bounding box center [89, 490] width 179 height 35
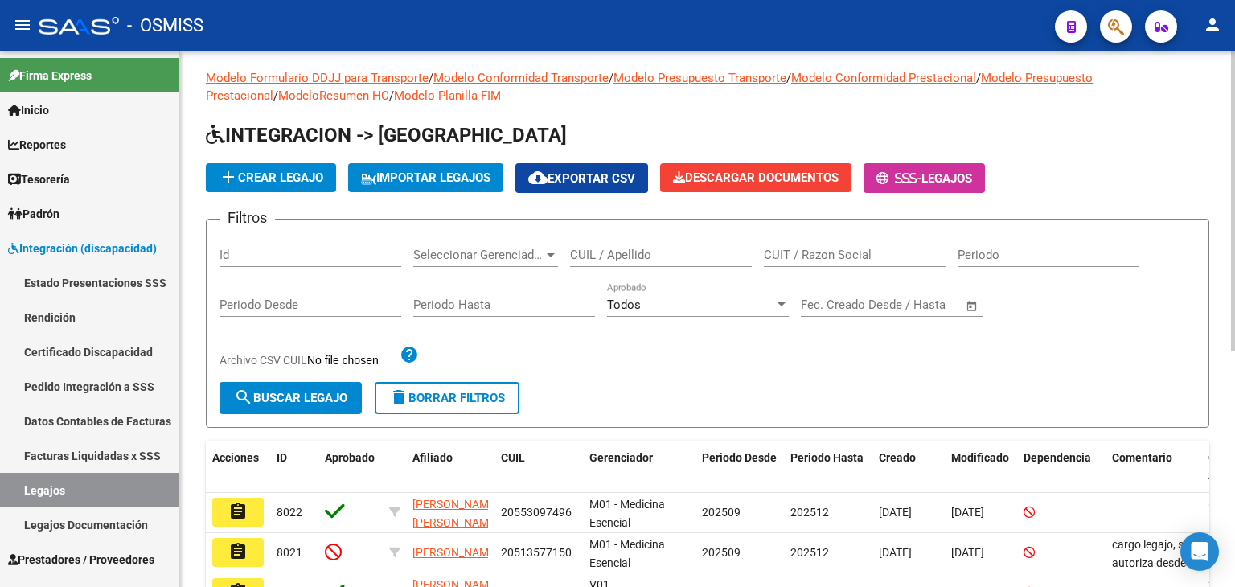
scroll to position [424, 0]
